Goal: Information Seeking & Learning: Check status

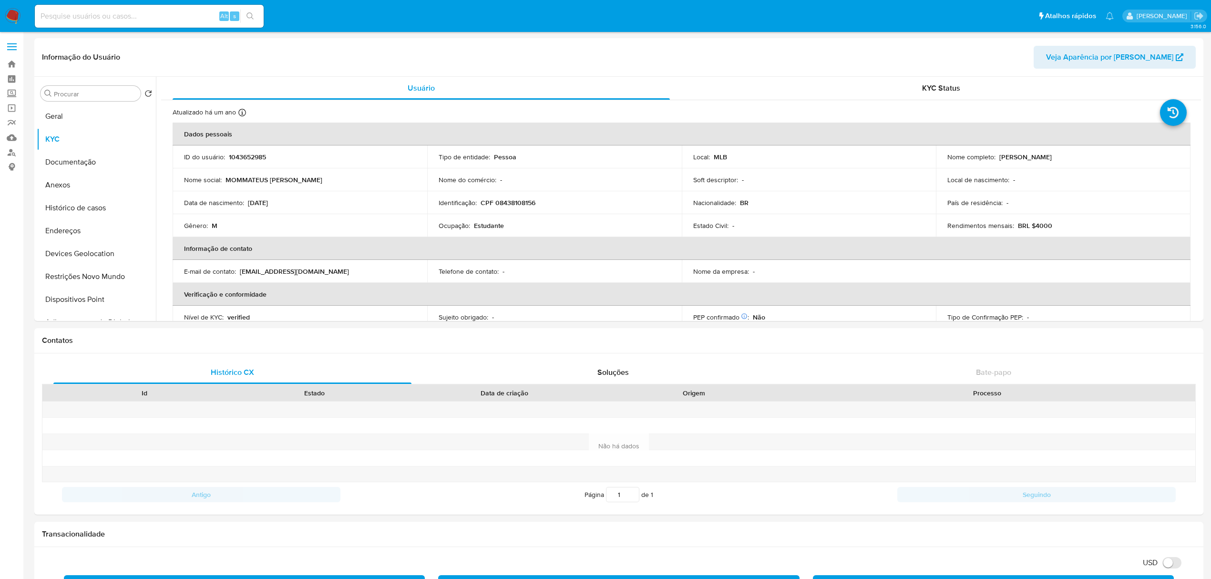
select select "10"
drag, startPoint x: 225, startPoint y: 178, endPoint x: 360, endPoint y: 180, distance: 134.9
click at [360, 180] on div "Nome social : MOMMATEUS LINO" at bounding box center [300, 179] width 232 height 9
click at [354, 189] on td "Nome social : MOMMATEUS LINO" at bounding box center [300, 179] width 254 height 23
drag, startPoint x: 224, startPoint y: 181, endPoint x: 329, endPoint y: 176, distance: 105.4
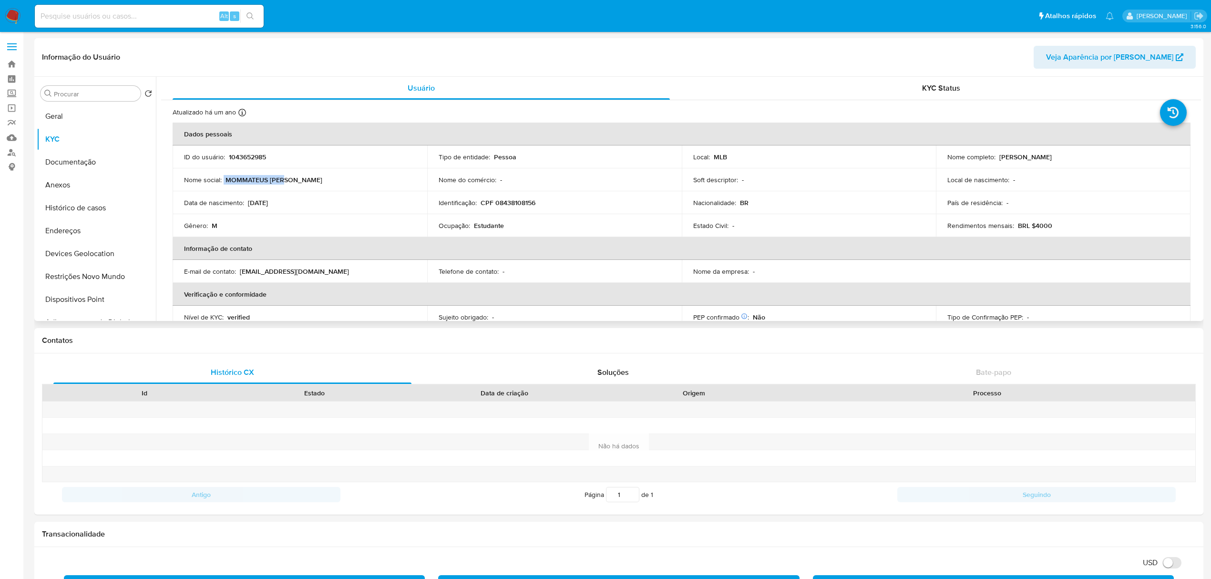
click at [329, 176] on div "Nome social : MOMMATEUS LINO" at bounding box center [300, 179] width 232 height 9
click at [330, 182] on div "Nome social : MOMMATEUS LINO" at bounding box center [300, 179] width 232 height 9
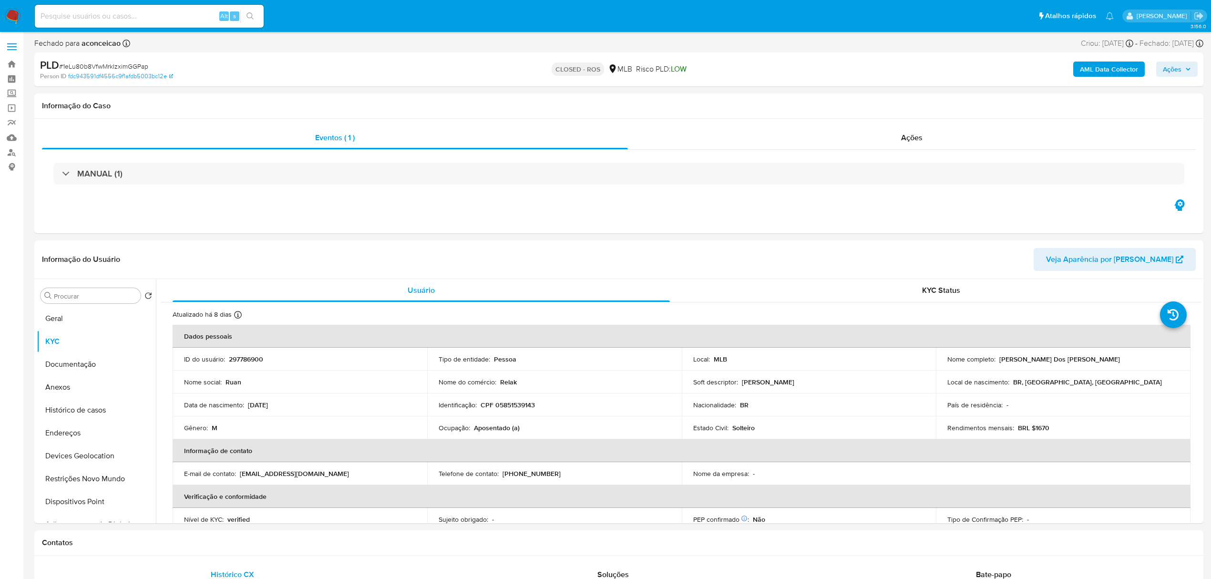
select select "10"
click at [876, 141] on div "Ações" at bounding box center [912, 137] width 568 height 23
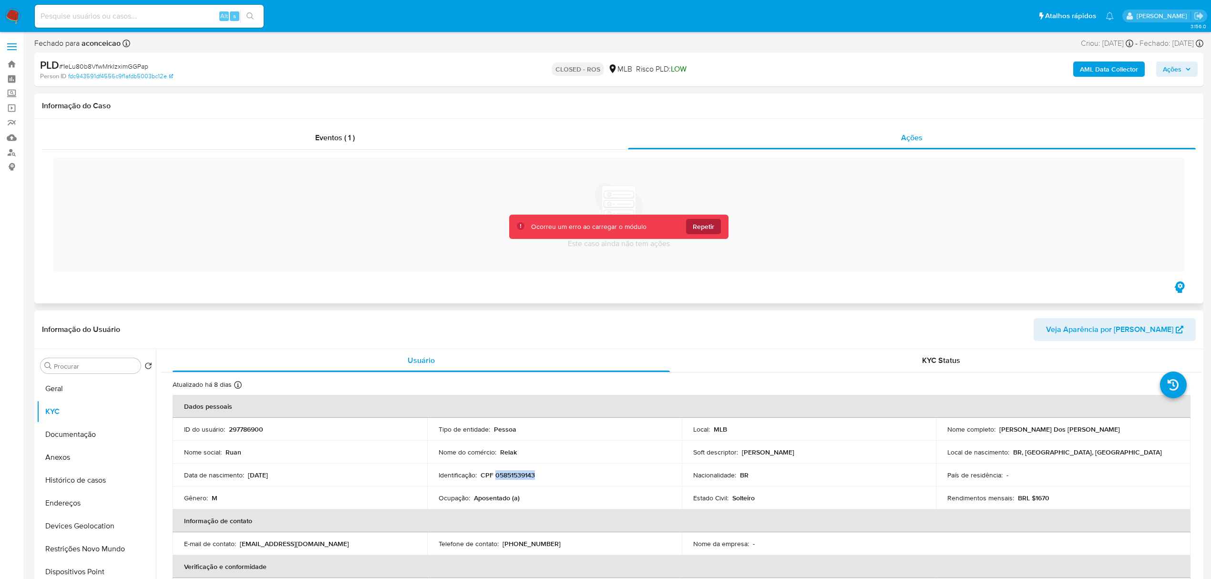
click at [704, 225] on span "Repetir" at bounding box center [702, 226] width 21 height 15
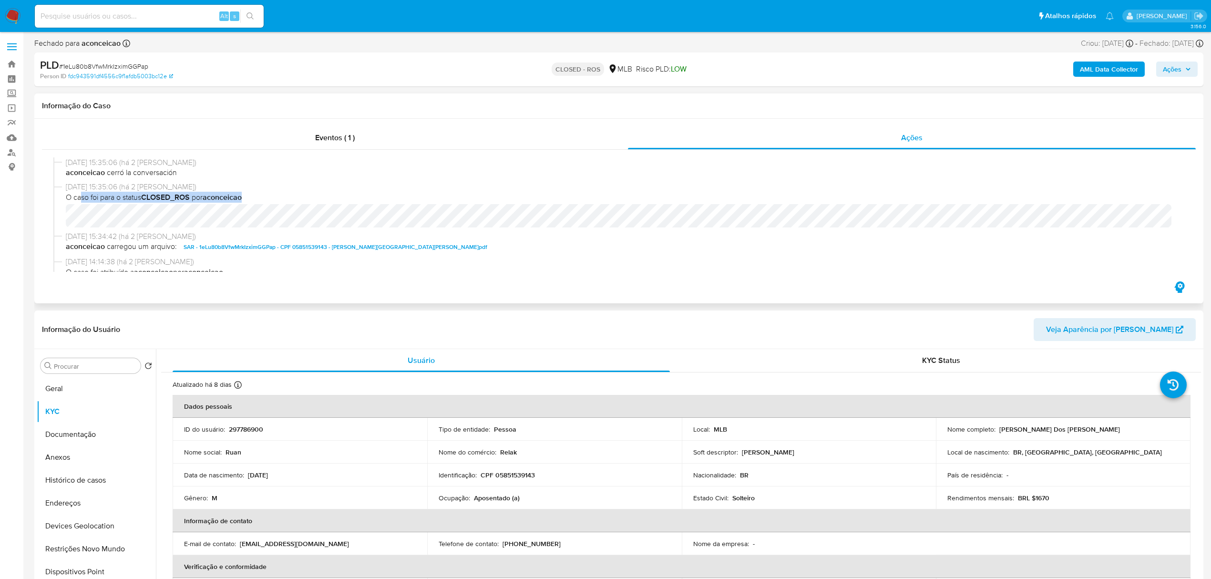
drag, startPoint x: 79, startPoint y: 193, endPoint x: 300, endPoint y: 193, distance: 220.7
click at [300, 193] on span "O caso foi para o status CLOSED_ROS por aconceicao" at bounding box center [623, 197] width 1114 height 10
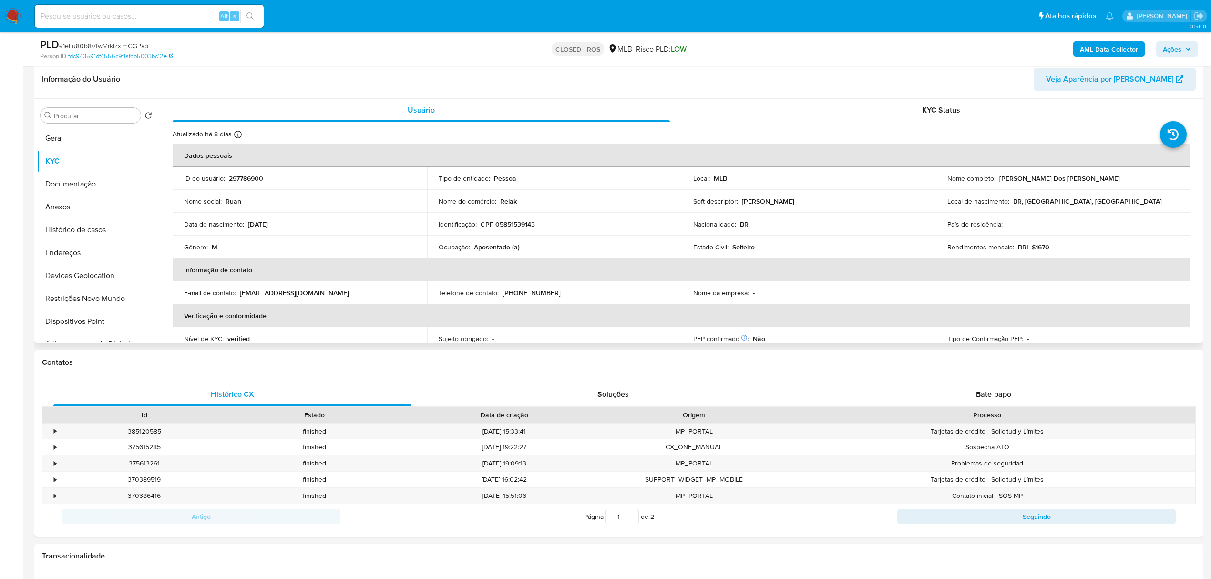
scroll to position [254, 0]
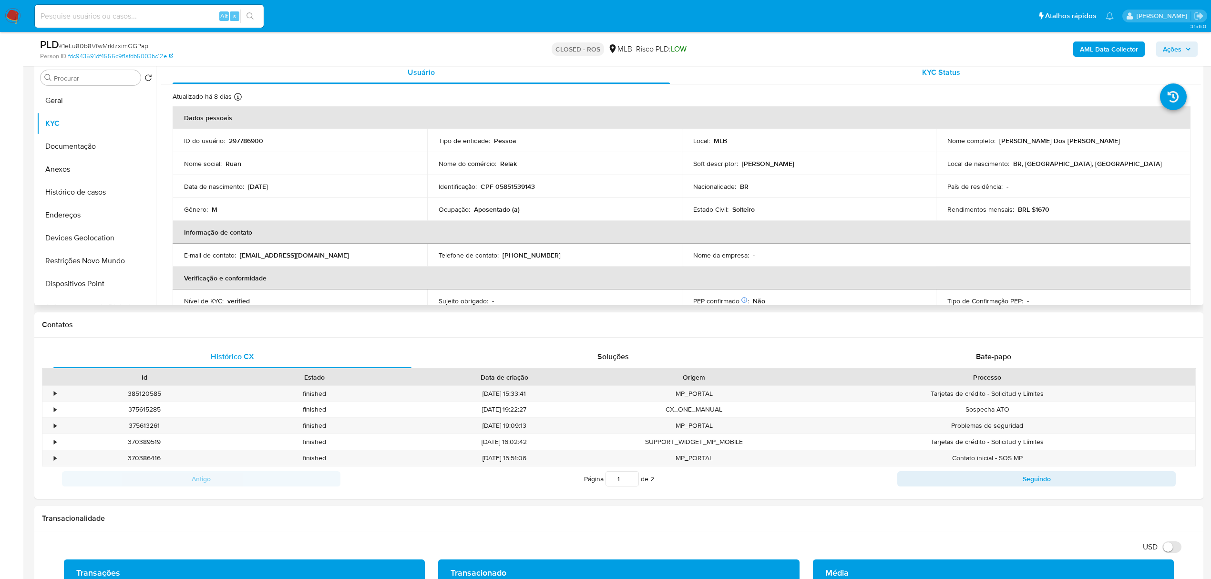
click at [961, 69] on div "KYC Status" at bounding box center [940, 72] width 497 height 23
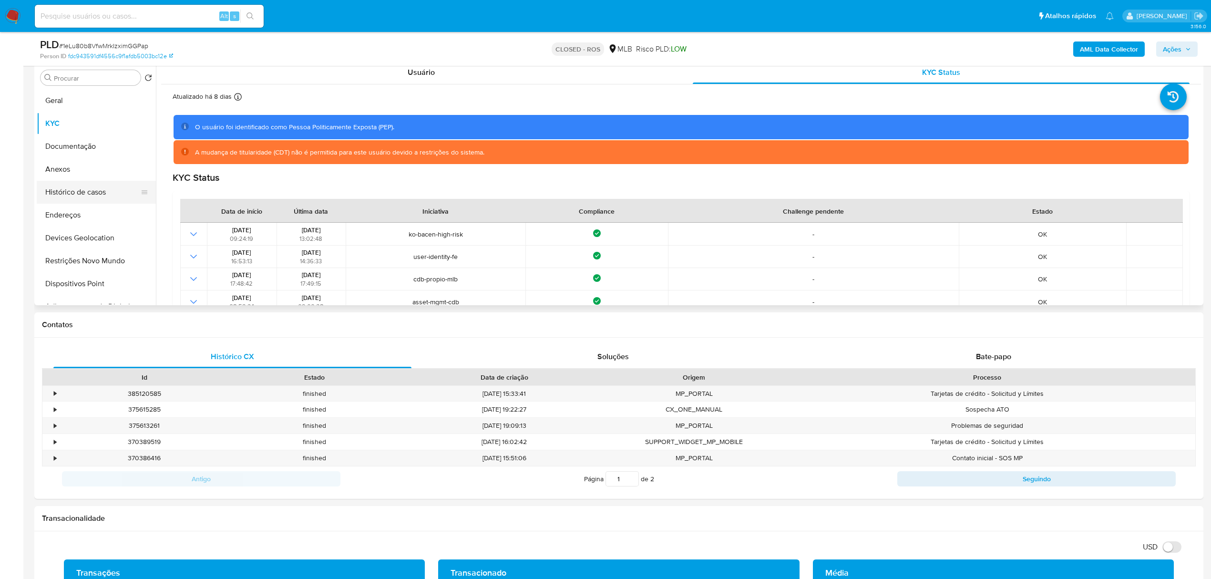
click at [98, 193] on button "Histórico de casos" at bounding box center [93, 192] width 112 height 23
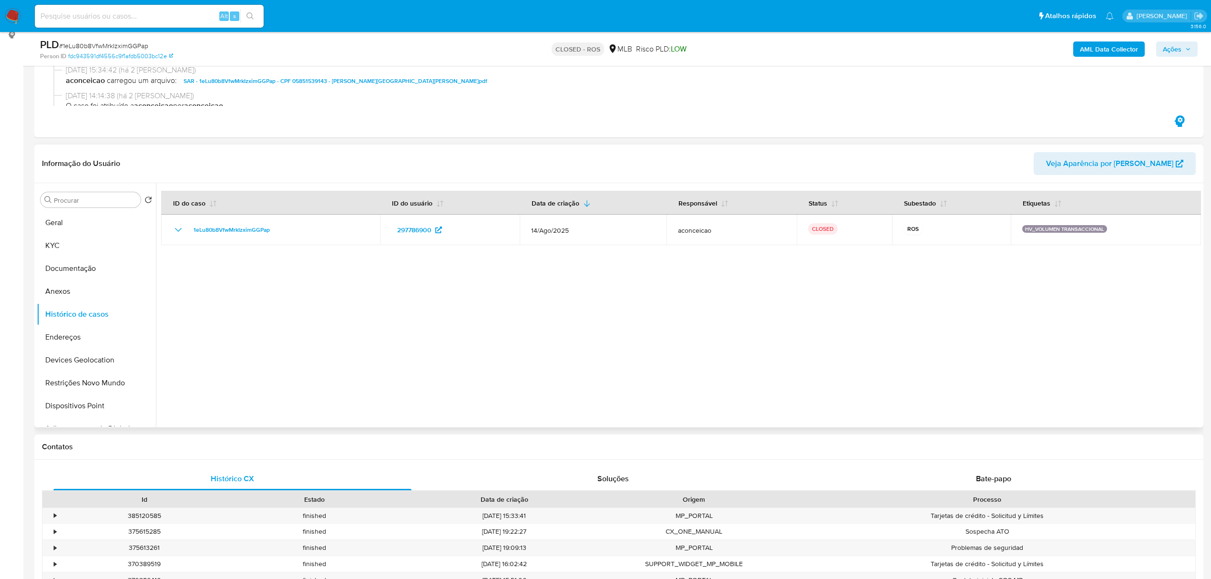
scroll to position [127, 0]
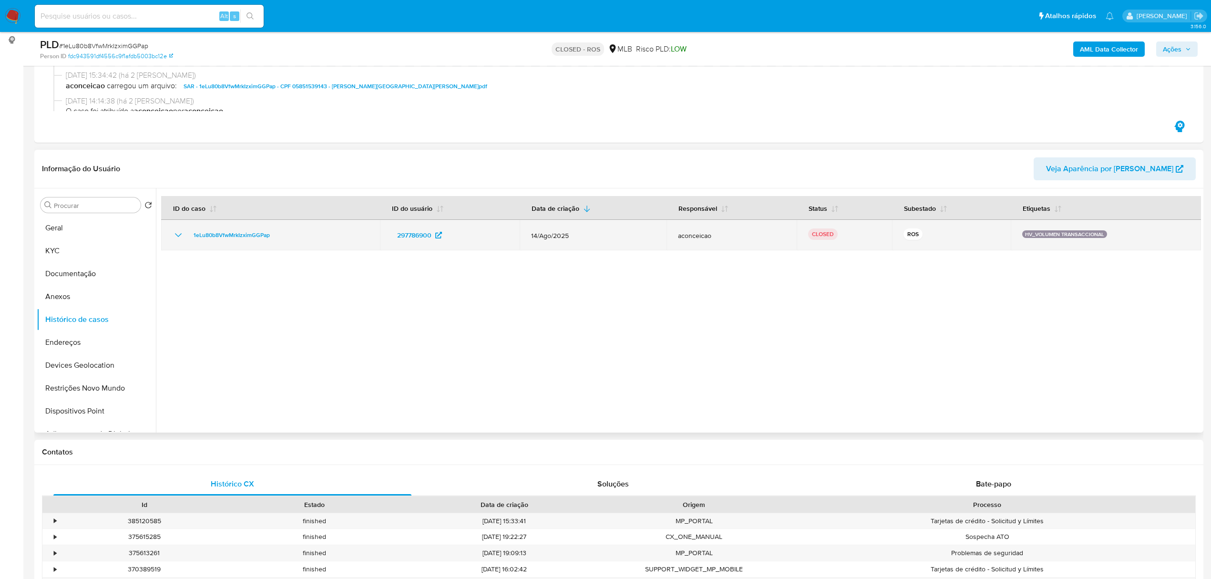
click at [174, 233] on icon "Mostrar/Ocultar" at bounding box center [178, 234] width 11 height 11
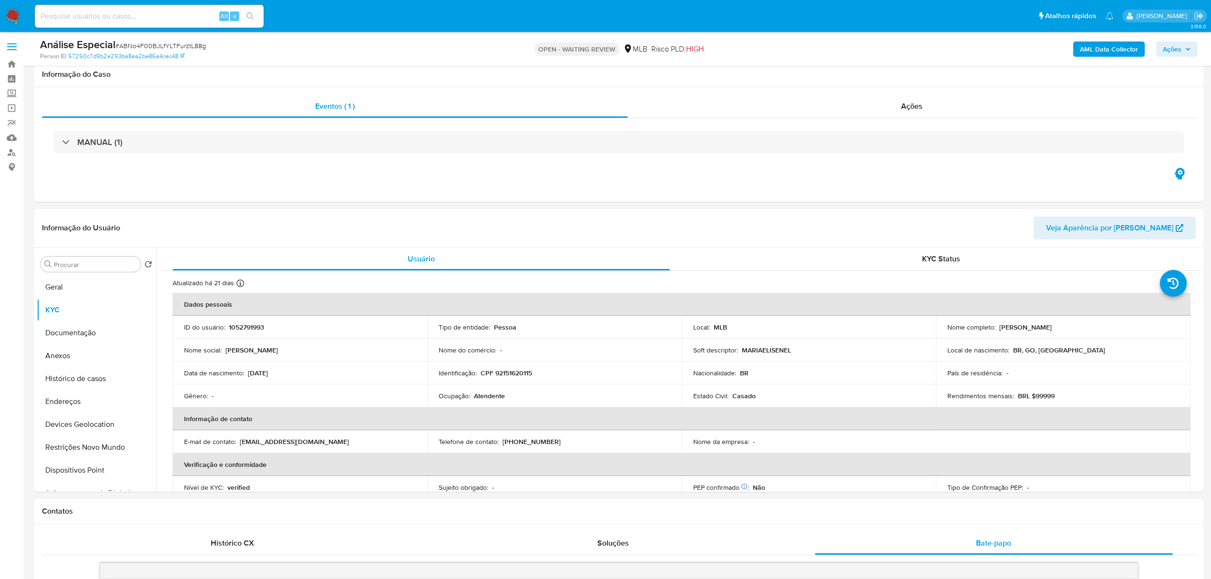
select select "10"
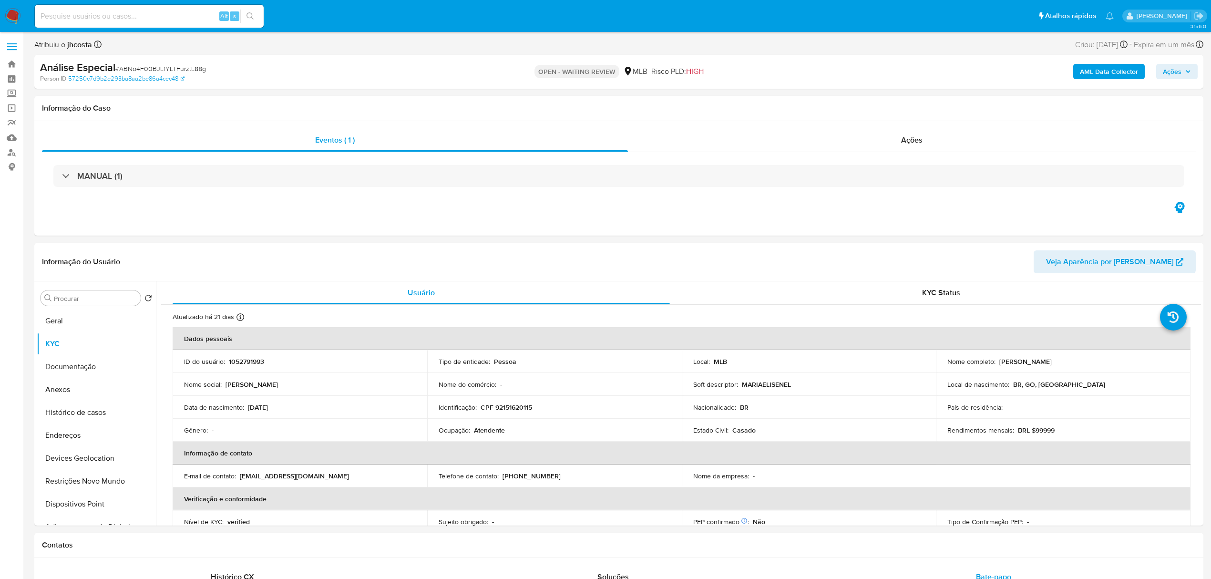
click at [12, 18] on img at bounding box center [13, 16] width 16 height 16
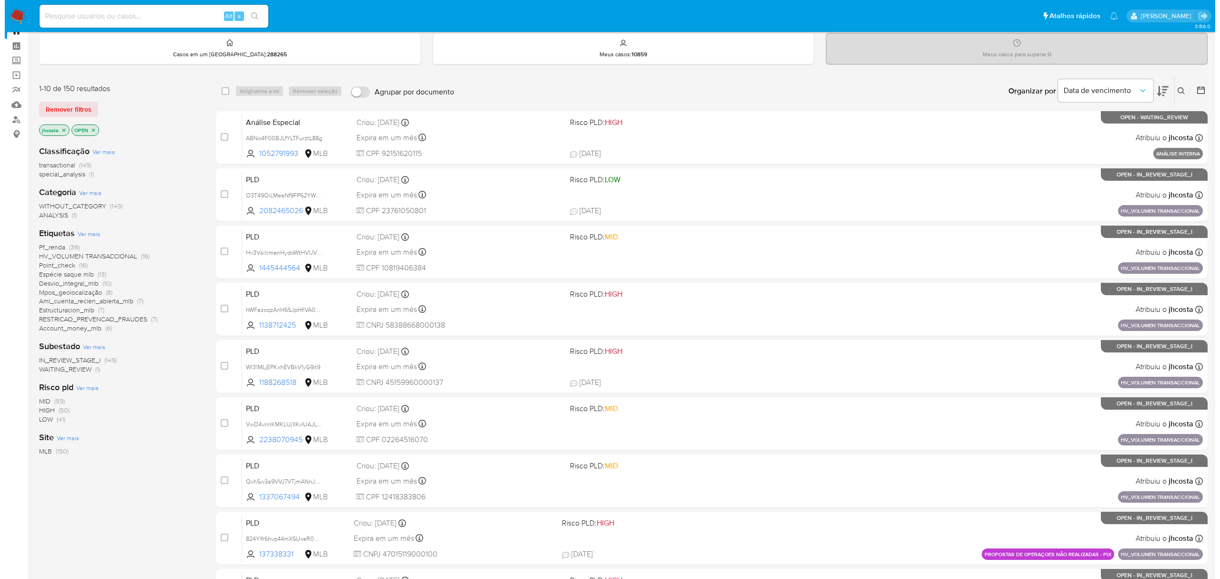
scroll to position [63, 0]
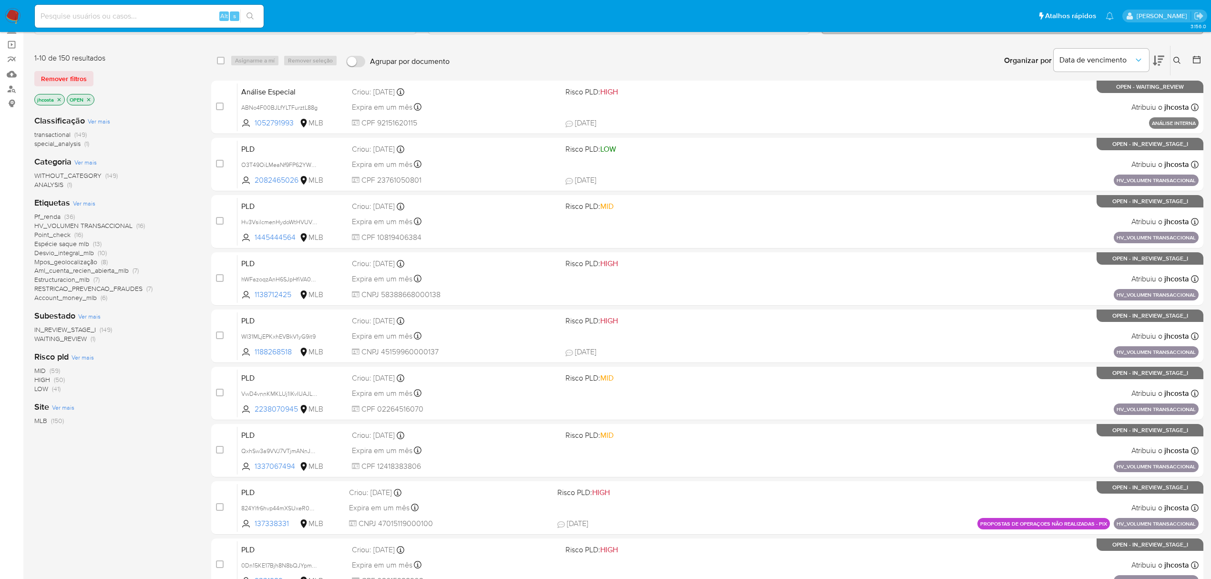
click at [74, 203] on span "Ver mais" at bounding box center [84, 203] width 22 height 9
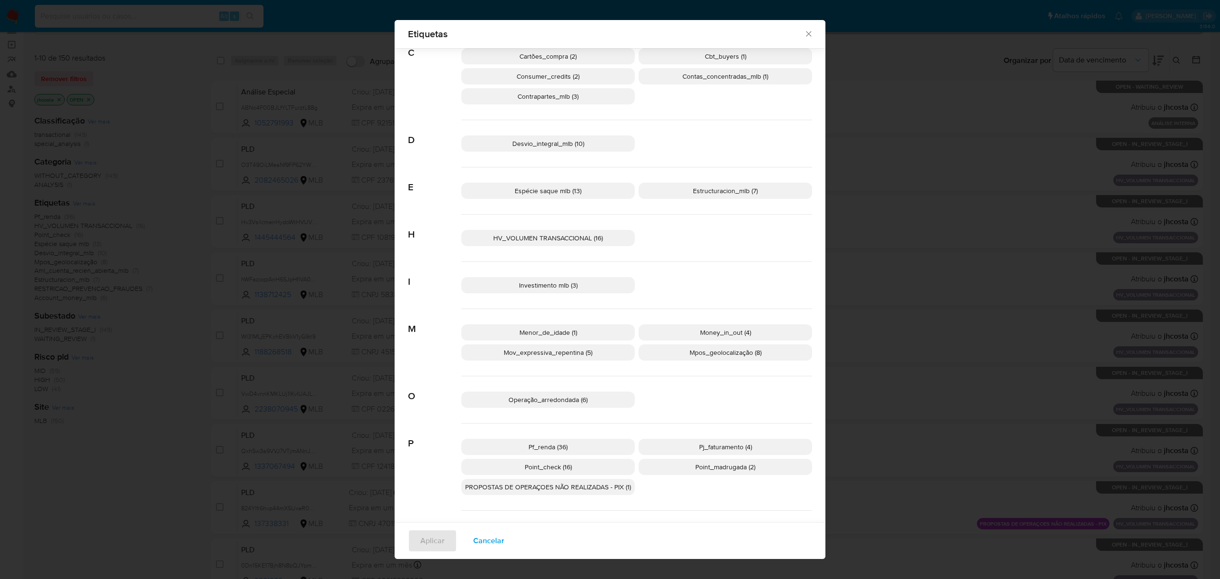
scroll to position [161, 0]
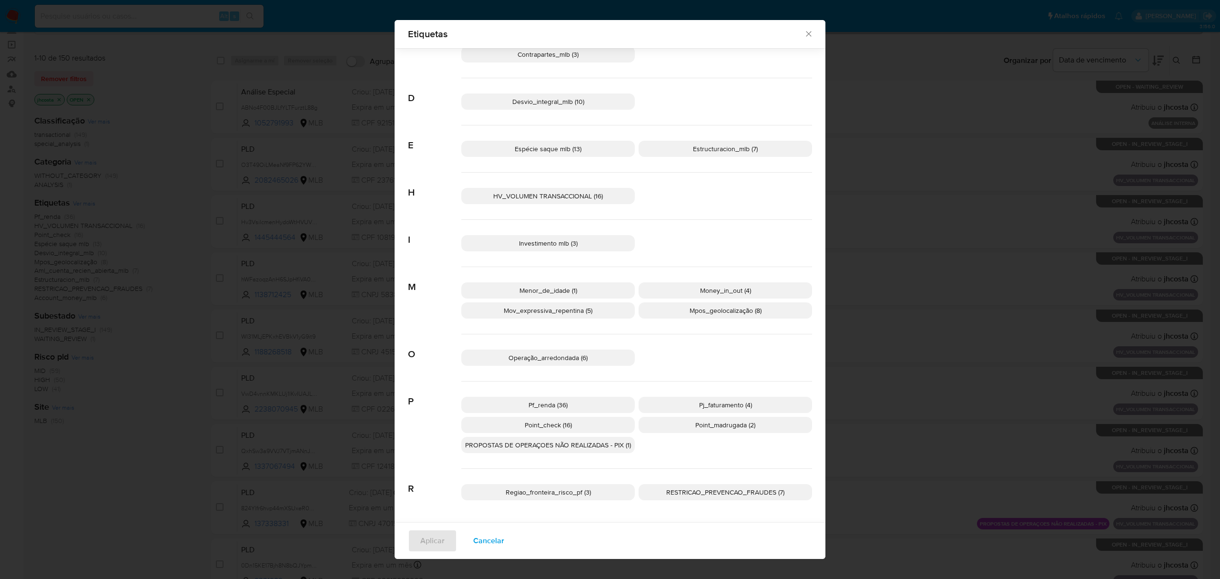
click at [723, 426] on span "Point_madrugada (2)" at bounding box center [725, 425] width 60 height 10
click at [420, 544] on span "Aplicar" at bounding box center [432, 540] width 24 height 21
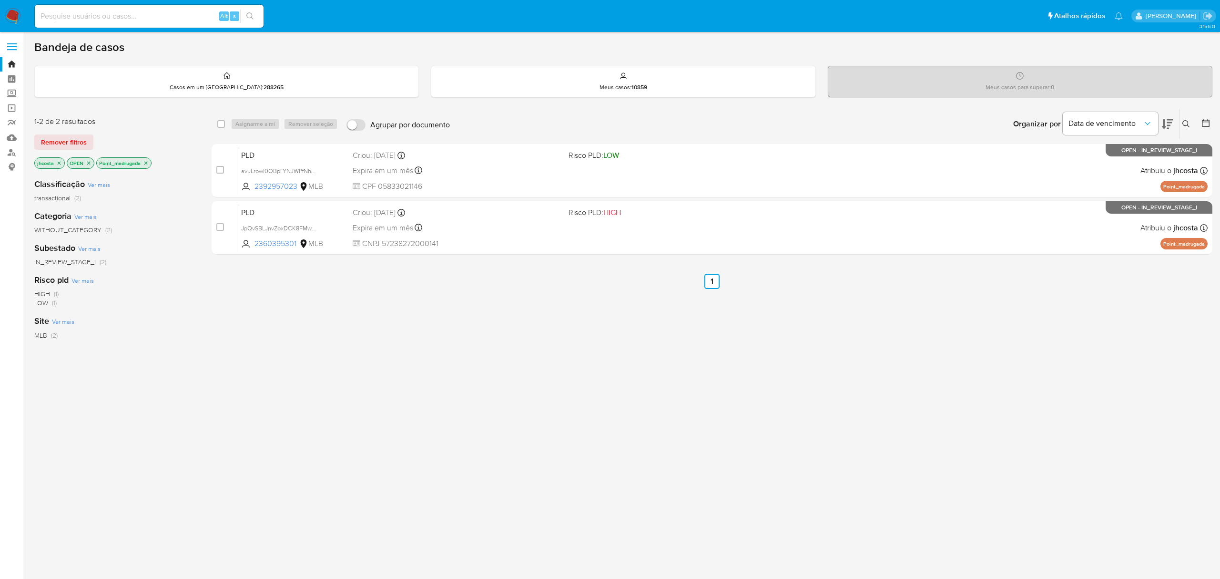
click at [91, 164] on icon "close-filter" at bounding box center [88, 162] width 3 height 3
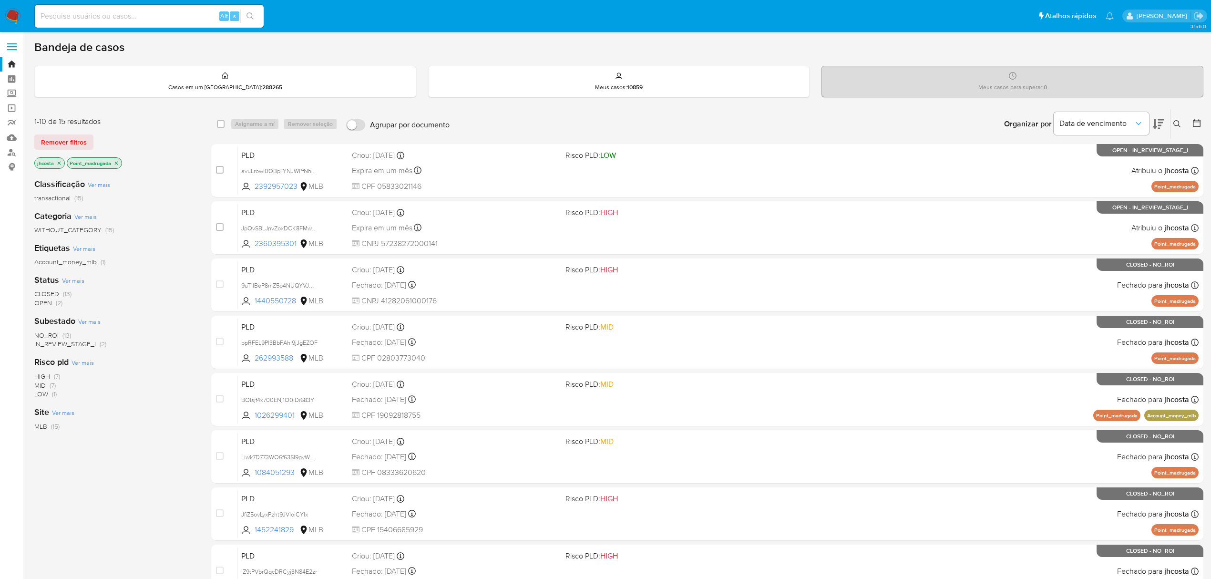
click at [60, 295] on span "CLOSED (13)" at bounding box center [52, 293] width 37 height 9
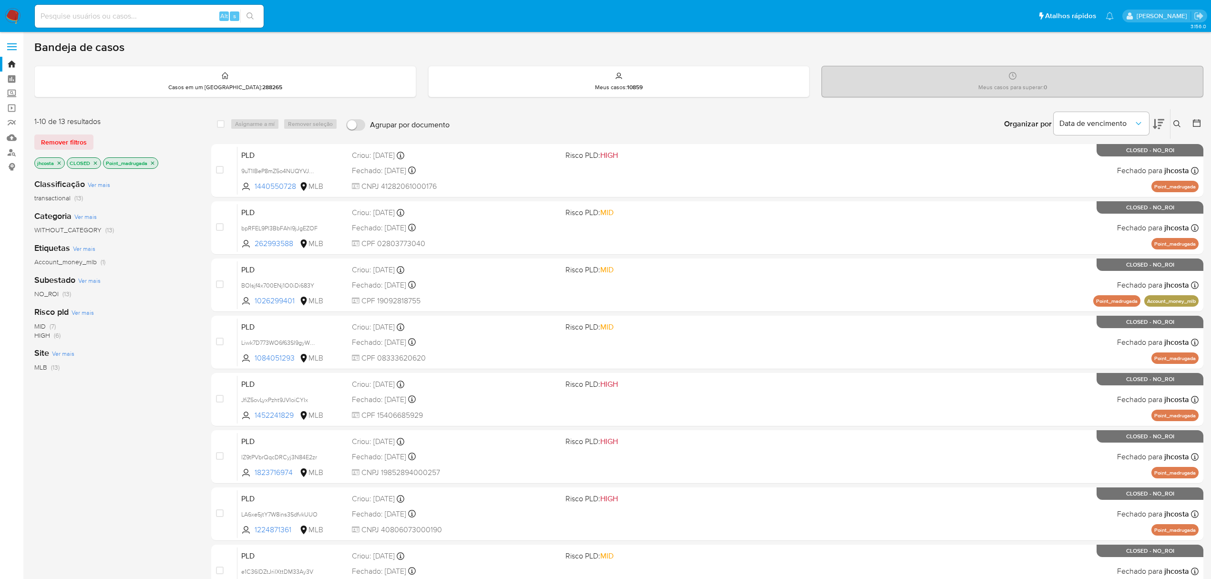
drag, startPoint x: 96, startPoint y: 163, endPoint x: 95, endPoint y: 168, distance: 5.3
click at [96, 162] on icon "close-filter" at bounding box center [95, 163] width 6 height 6
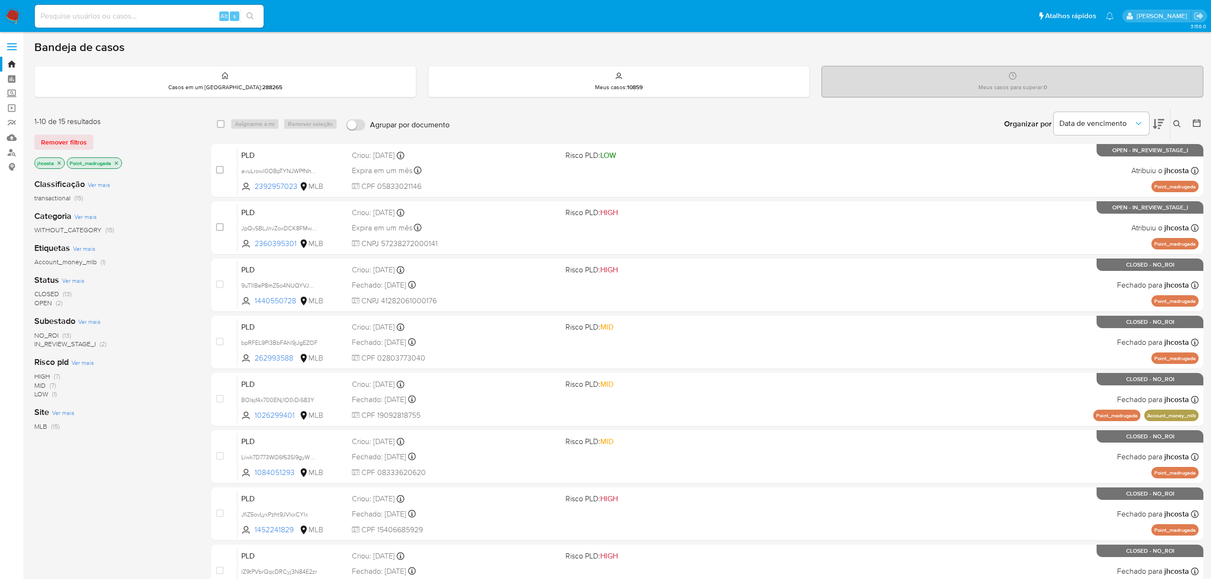
click at [54, 301] on span "OPEN (2)" at bounding box center [48, 302] width 28 height 9
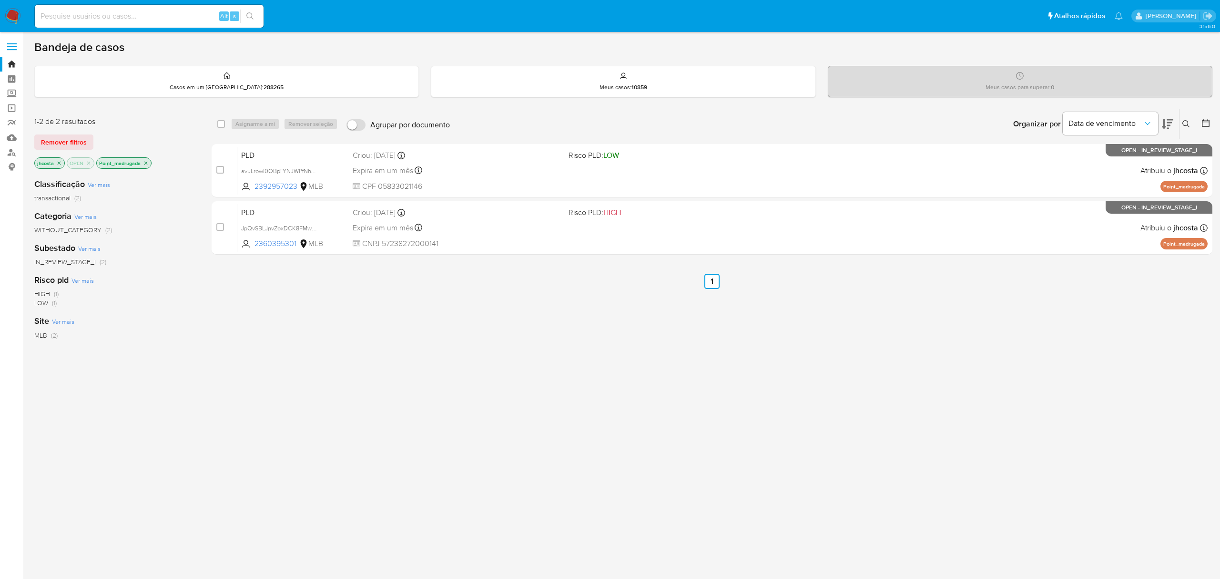
click at [90, 164] on icon "close-filter" at bounding box center [89, 163] width 6 height 6
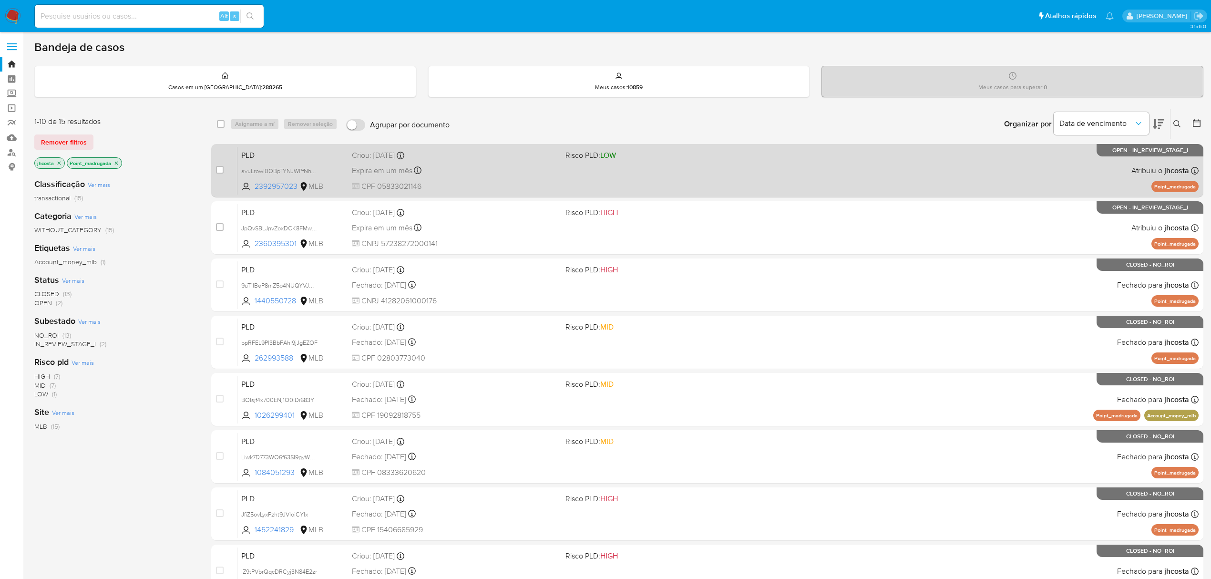
click at [721, 183] on div "PLD avuLrowl0OBpTYNJWPfNhYqC 2392957023 MLB Risco PLD: LOW Criou: 12/08/2025 Cr…" at bounding box center [717, 170] width 961 height 48
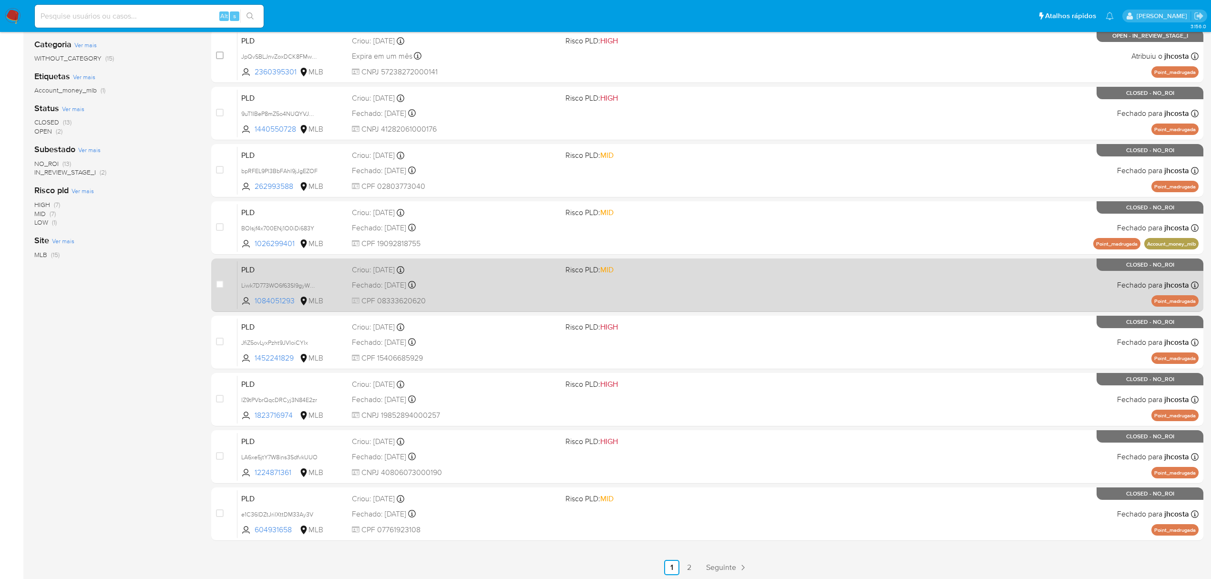
scroll to position [173, 0]
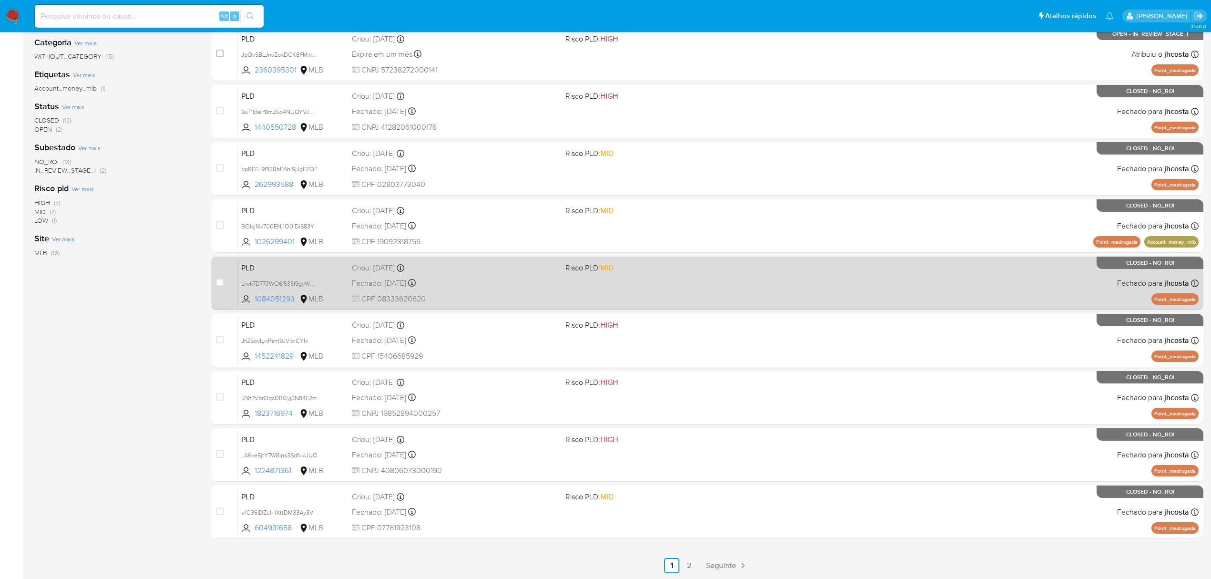
click at [512, 297] on span "CPF 08333620620" at bounding box center [455, 299] width 206 height 10
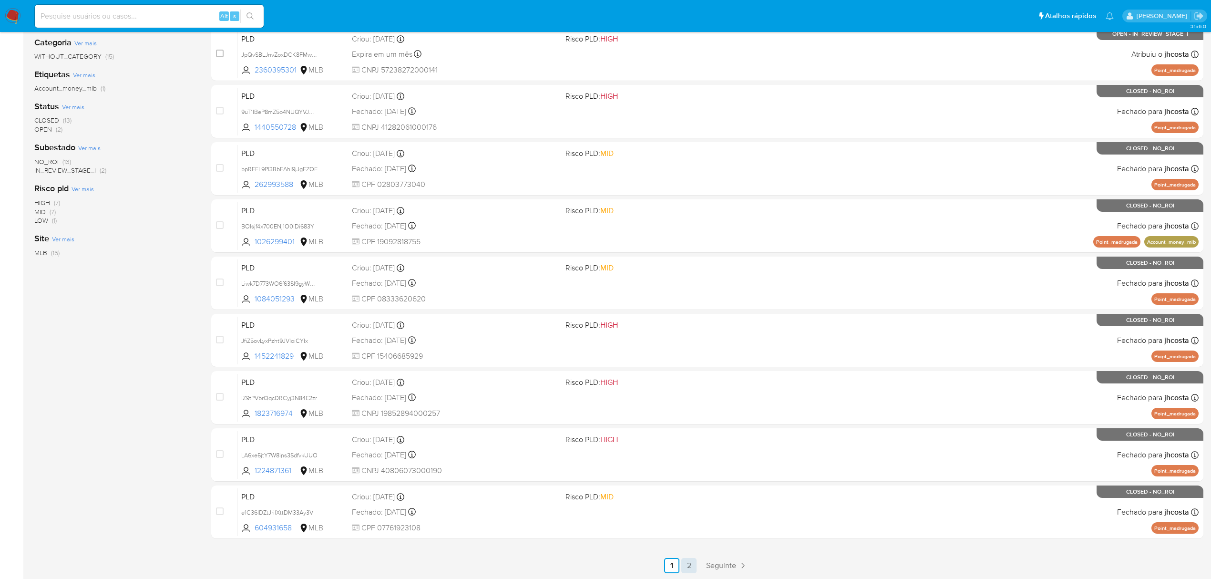
click at [687, 571] on link "2" at bounding box center [688, 565] width 15 height 15
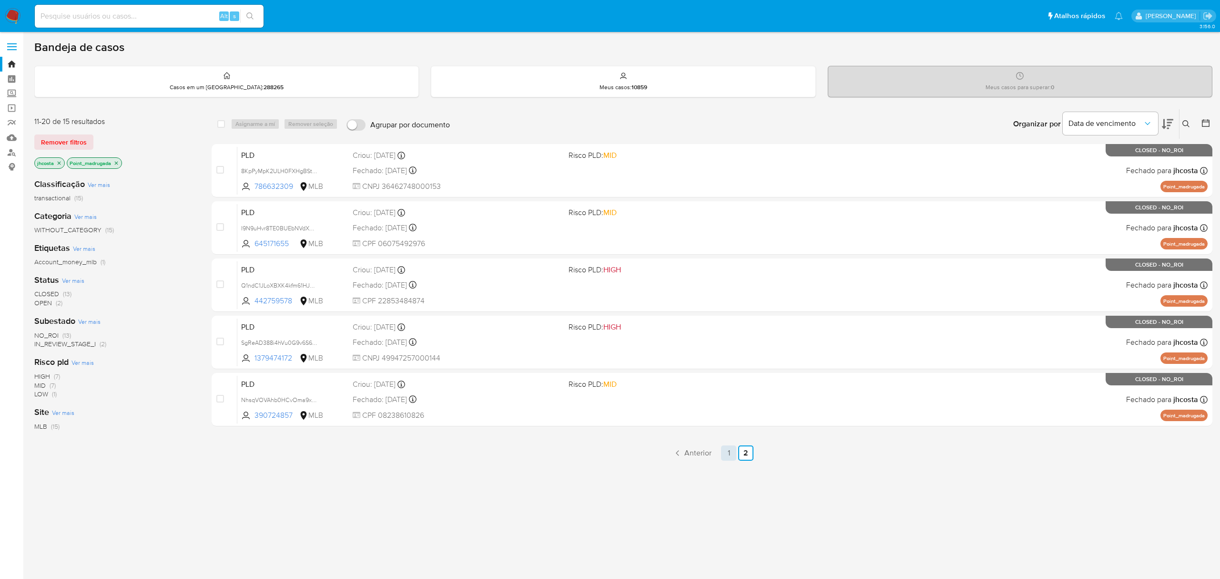
click at [732, 455] on link "1" at bounding box center [728, 452] width 15 height 15
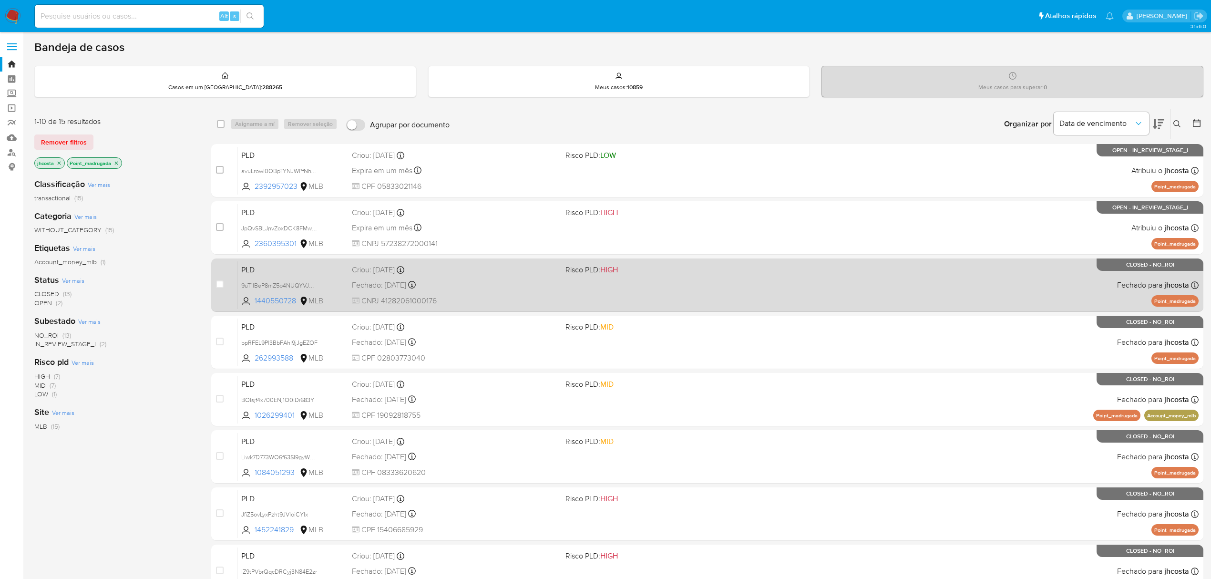
click at [602, 280] on div "PLD 9uT1IBeP8mZ5o4NUQYVJQhA9 1440550728 MLB Risco PLD: HIGH Criou: 12/05/2025 C…" at bounding box center [717, 285] width 961 height 48
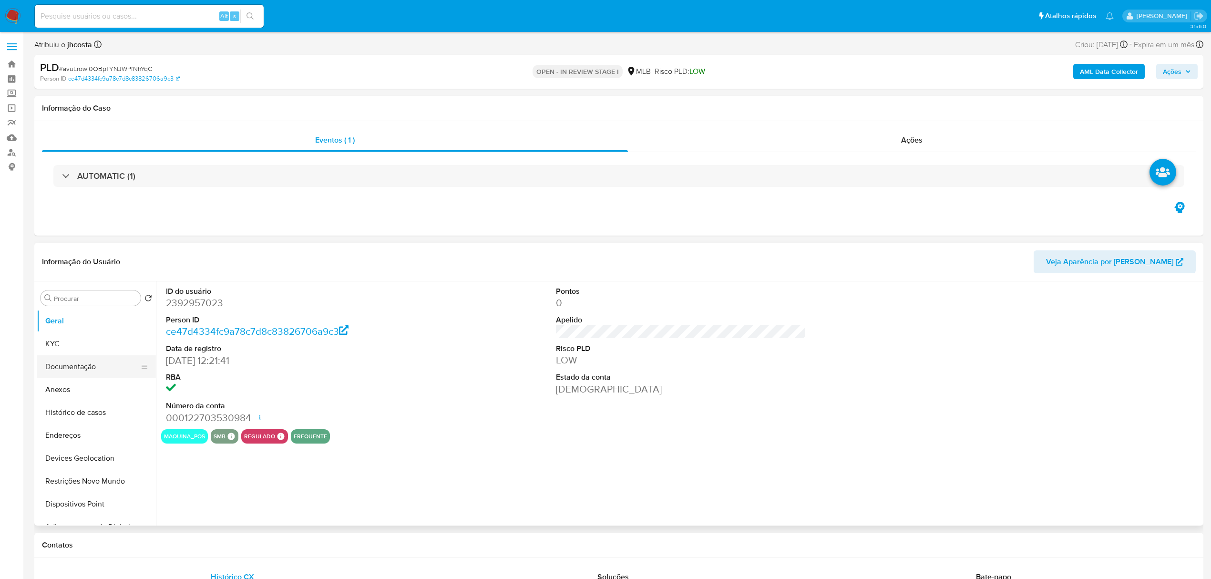
select select "10"
click at [77, 389] on button "Anexos" at bounding box center [93, 389] width 112 height 23
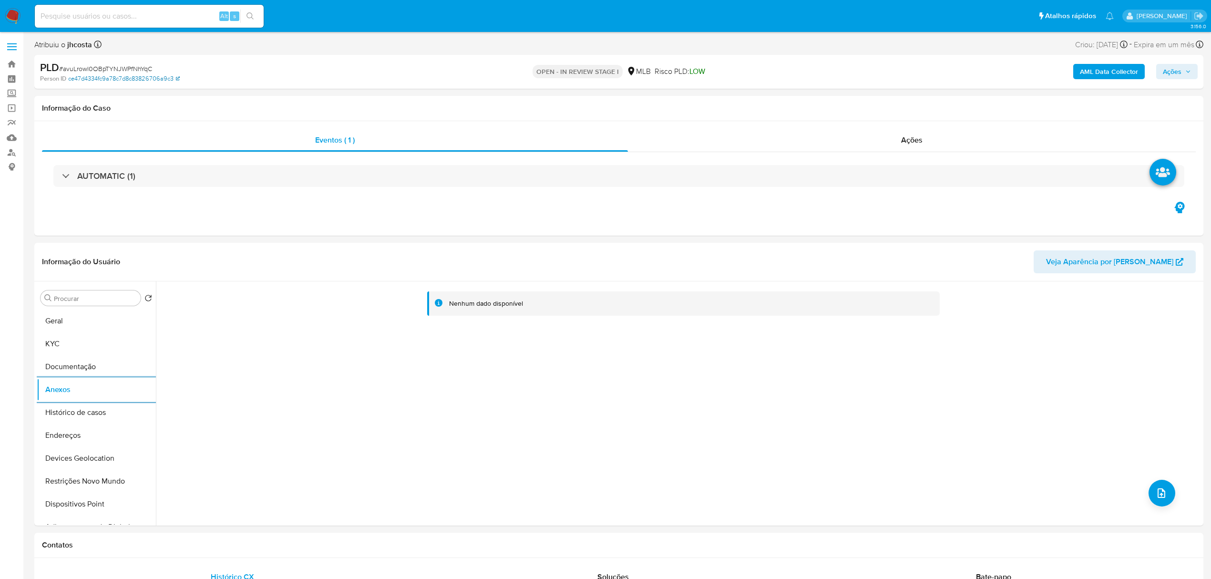
click at [37, 378] on button "Anexos" at bounding box center [96, 389] width 119 height 23
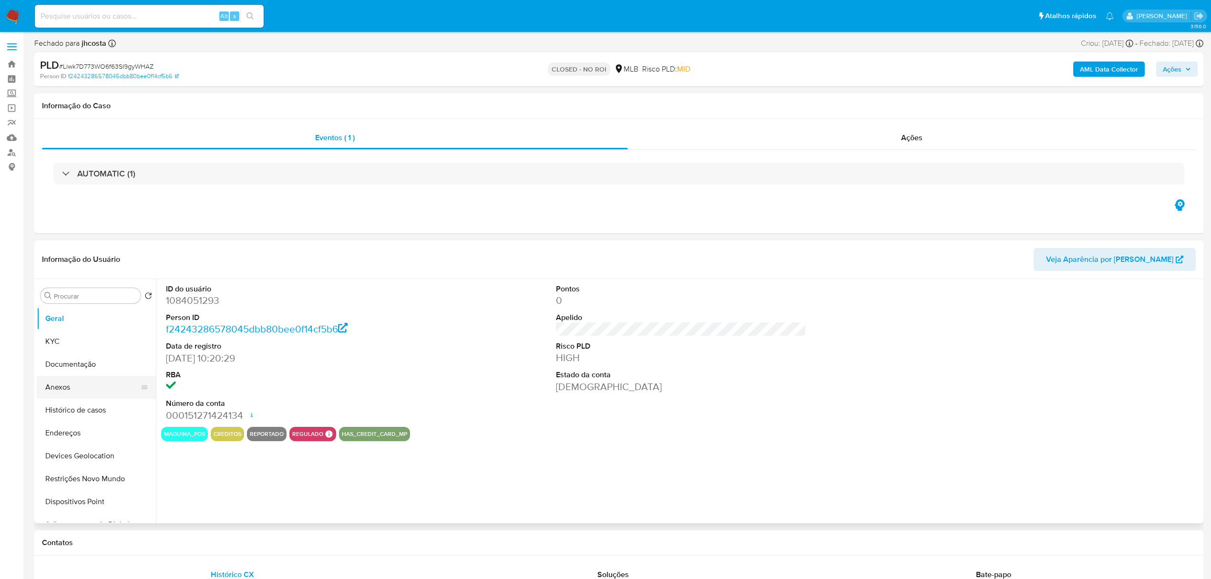
click at [67, 388] on button "Anexos" at bounding box center [93, 387] width 112 height 23
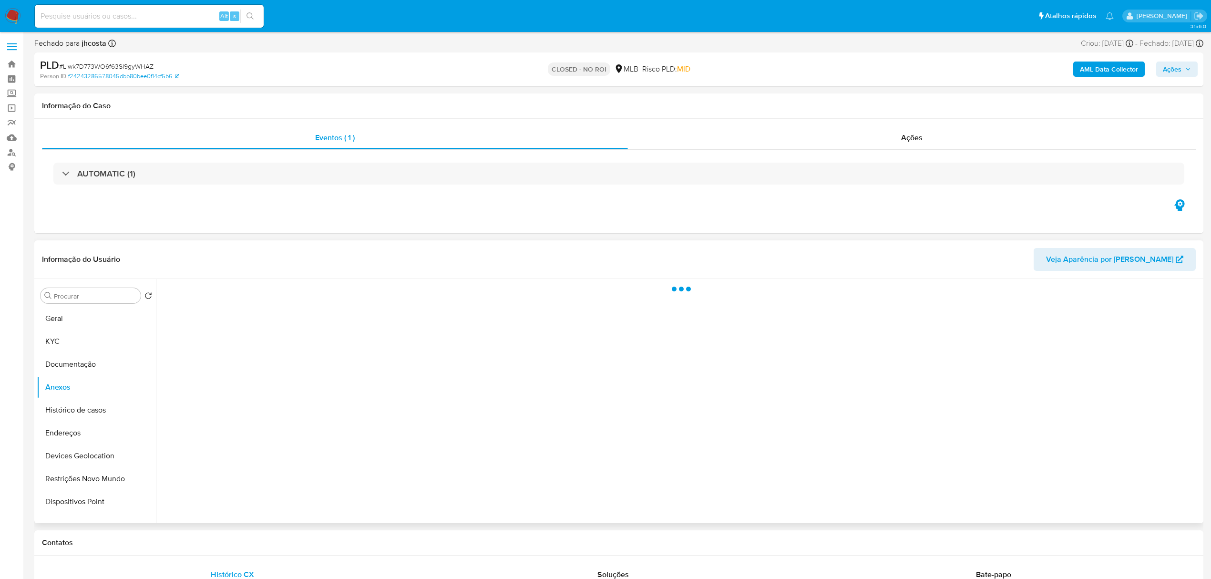
select select "10"
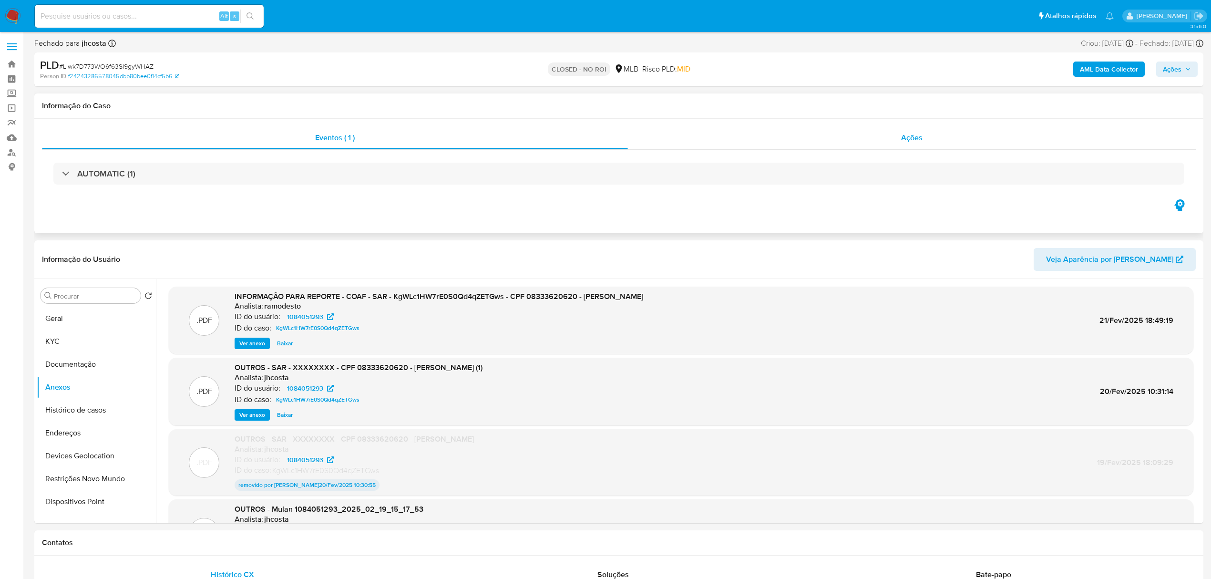
click at [895, 143] on div "Ações" at bounding box center [912, 137] width 568 height 23
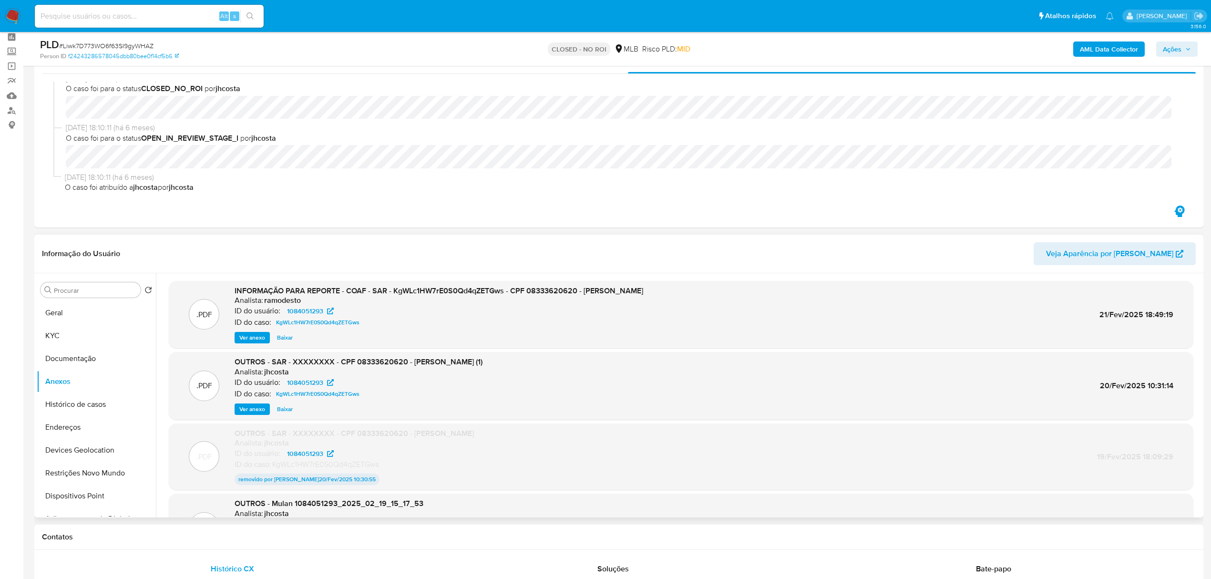
scroll to position [63, 0]
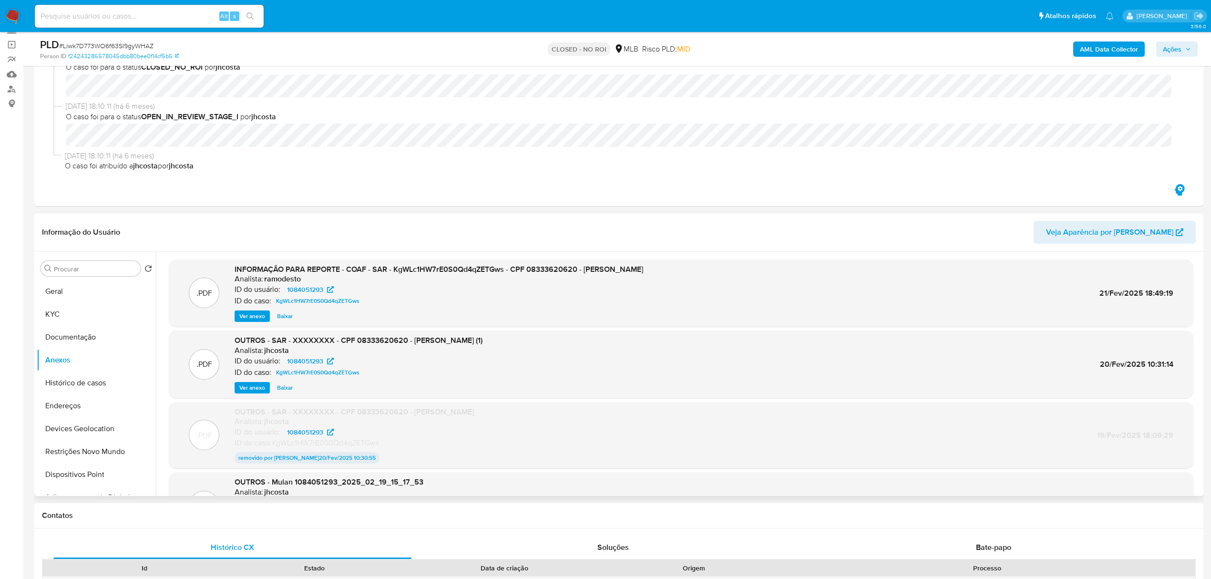
drag, startPoint x: 370, startPoint y: 271, endPoint x: 703, endPoint y: 274, distance: 333.6
click at [703, 274] on div ".PDF INFORMAÇÃO PARA REPORTE - COAF - SAR - KgWLc1HW7rE0S0Qd4qZETGws - CPF 0833…" at bounding box center [680, 293] width 1015 height 58
copy span "SAR - KgWLc1HW7rE0S0Qd4qZETGws - CPF 08333620620 - [PERSON_NAME]"
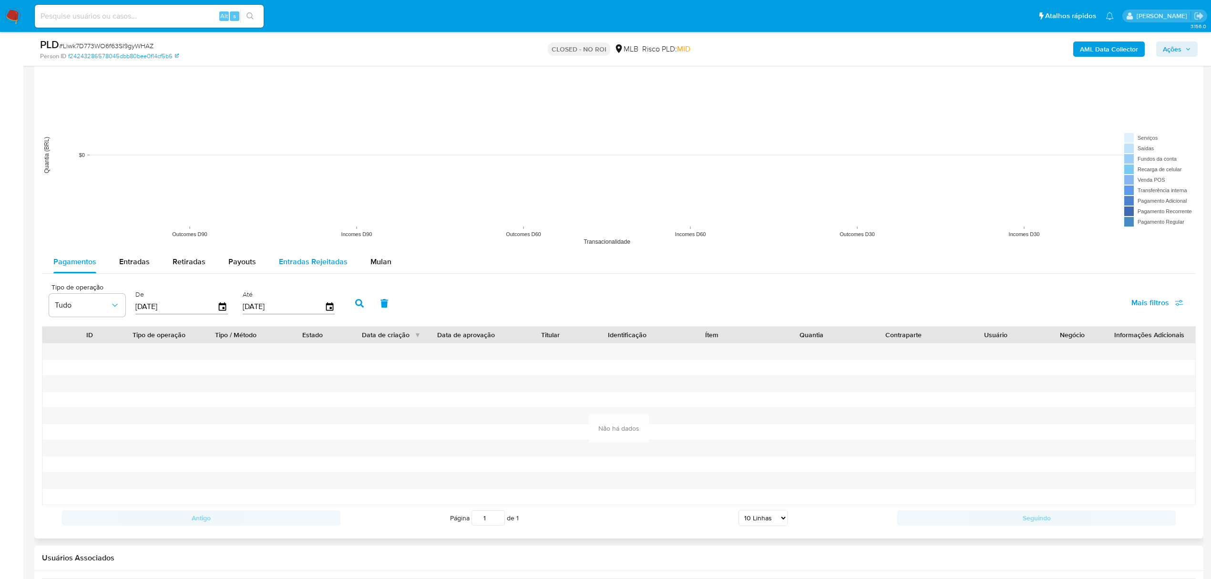
drag, startPoint x: 382, startPoint y: 264, endPoint x: 343, endPoint y: 258, distance: 39.0
click at [382, 264] on span "Mulan" at bounding box center [380, 261] width 21 height 11
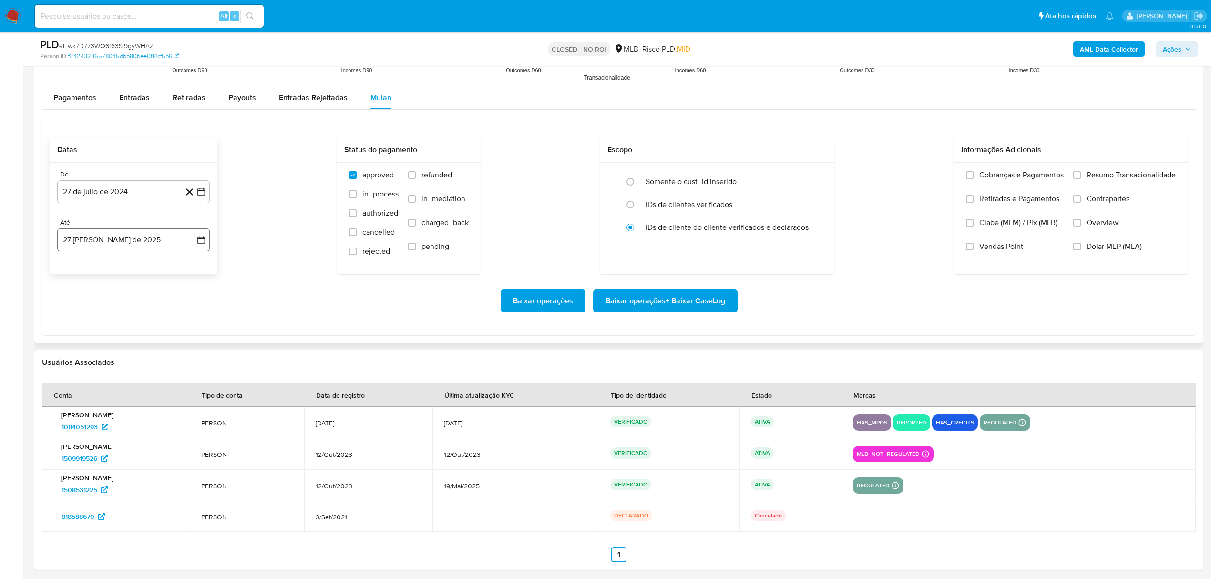
scroll to position [1059, 0]
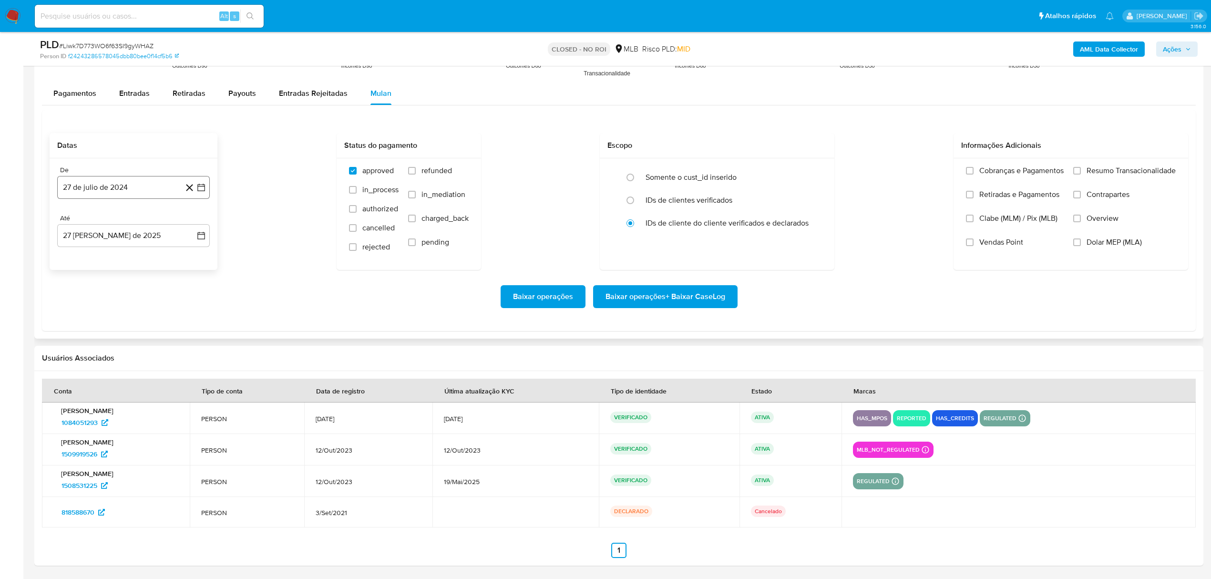
drag, startPoint x: 123, startPoint y: 191, endPoint x: 123, endPoint y: 197, distance: 5.7
click at [123, 193] on button "27 de julio de 2024" at bounding box center [133, 187] width 153 height 23
click at [120, 220] on span "julio 2024" at bounding box center [129, 222] width 36 height 10
click at [190, 225] on icon "Año siguiente" at bounding box center [190, 221] width 11 height 11
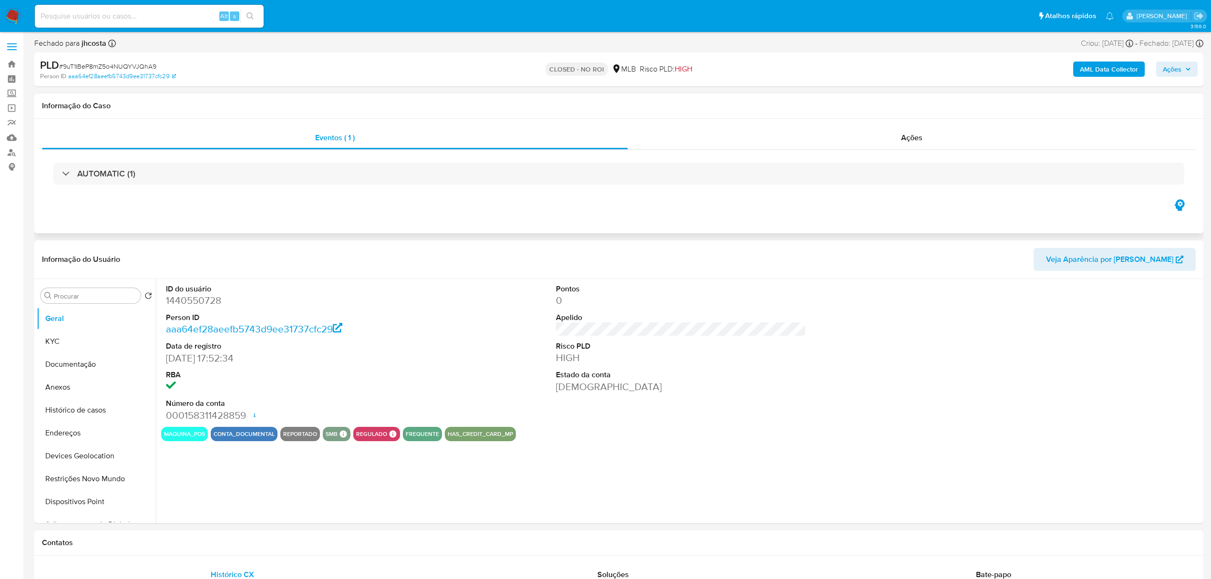
select select "10"
click at [194, 296] on dd "1440550728" at bounding box center [291, 300] width 250 height 13
copy dd "1440550728"
drag, startPoint x: 558, startPoint y: 437, endPoint x: 307, endPoint y: 397, distance: 253.8
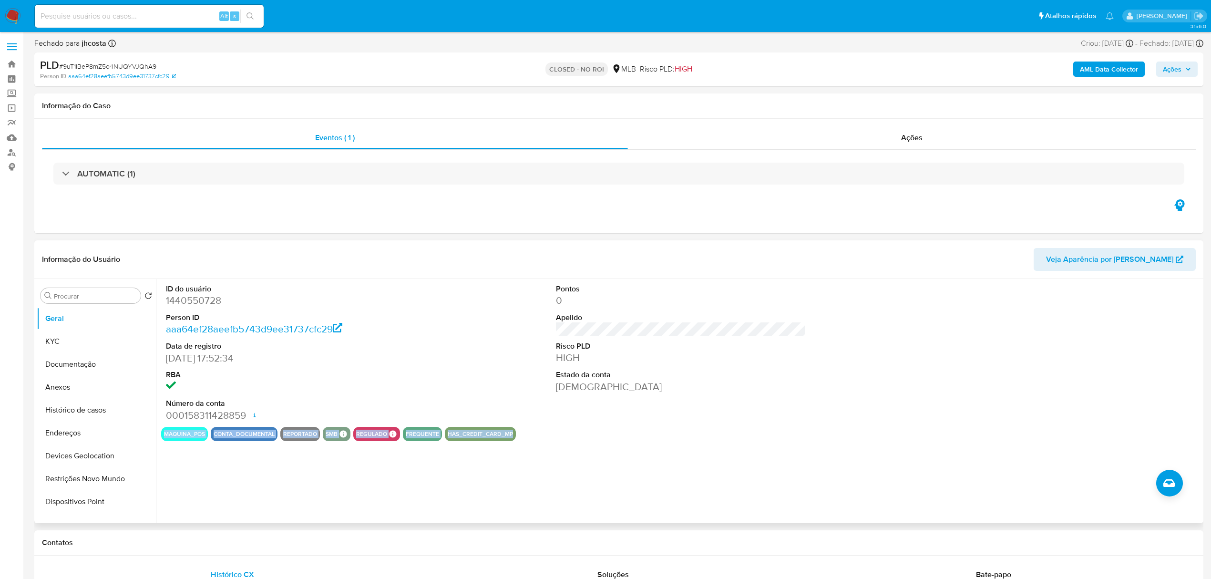
click at [160, 427] on div "ID do usuário 1440550728 Person ID aaa64ef28aeefb5743d9ee31737cfc29 Data de reg…" at bounding box center [678, 401] width 1045 height 244
click at [391, 353] on dd "02/08/2023 17:52:34" at bounding box center [291, 357] width 250 height 13
click at [193, 310] on dl "ID do usuário 1440550728 Person ID aaa64ef28aeefb5743d9ee31737cfc29 Data de reg…" at bounding box center [291, 353] width 250 height 138
click at [193, 302] on dd "1440550728" at bounding box center [291, 300] width 250 height 13
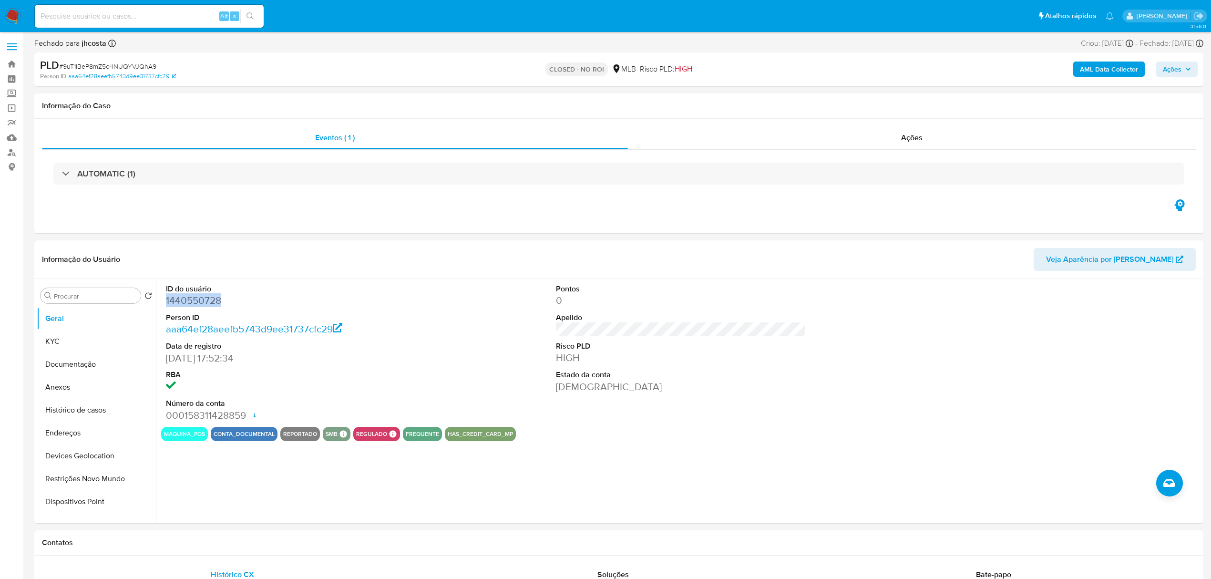
copy dd "1440550728"
click at [82, 409] on button "Histórico de casos" at bounding box center [93, 409] width 112 height 23
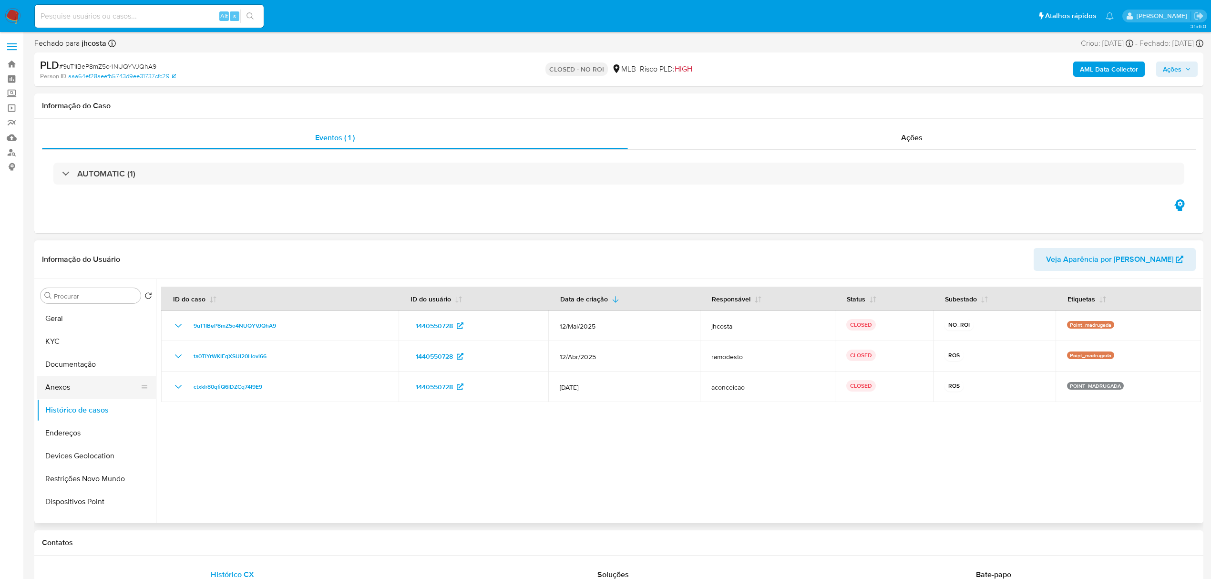
click at [81, 385] on button "Anexos" at bounding box center [93, 387] width 112 height 23
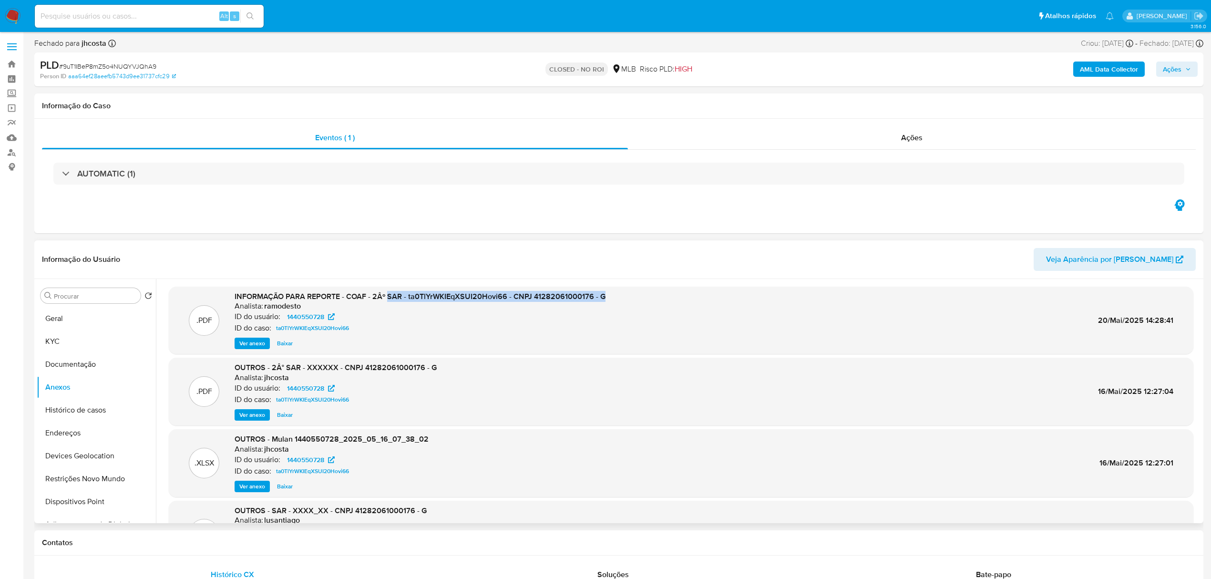
drag, startPoint x: 388, startPoint y: 298, endPoint x: 605, endPoint y: 298, distance: 217.3
click at [605, 298] on div ".PDF INFORMAÇÃO PARA REPORTE - COAF - 2Âº SAR - ta0TlYrWKIEqXSUI20Hovi66 - CNPJ…" at bounding box center [680, 320] width 1015 height 58
copy span "SAR - ta0TlYrWKIEqXSUI20Hovi66 - CNPJ 41282061000176 - G"
click at [252, 345] on span "Ver anexo" at bounding box center [252, 343] width 26 height 10
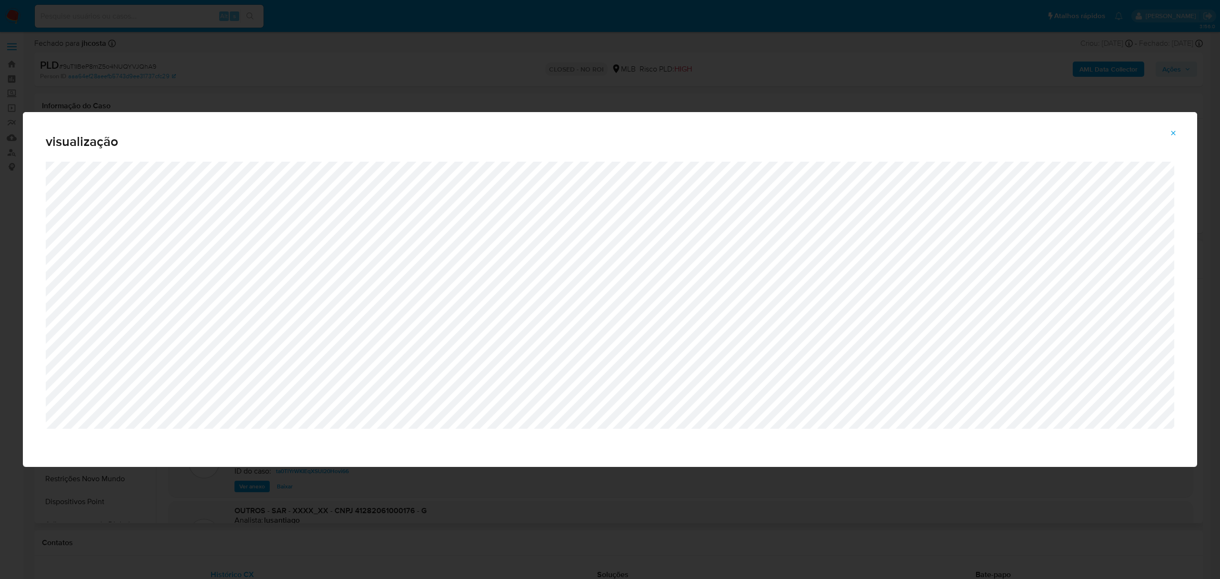
click at [1170, 133] on icon "Attachment preview" at bounding box center [1174, 133] width 8 height 8
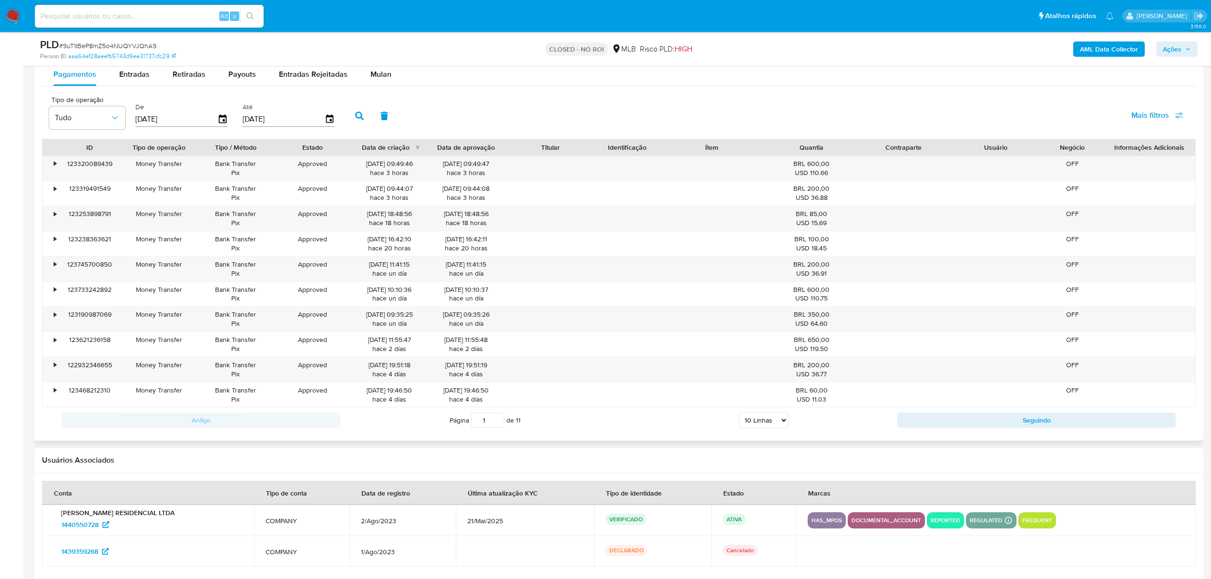
scroll to position [1017, 0]
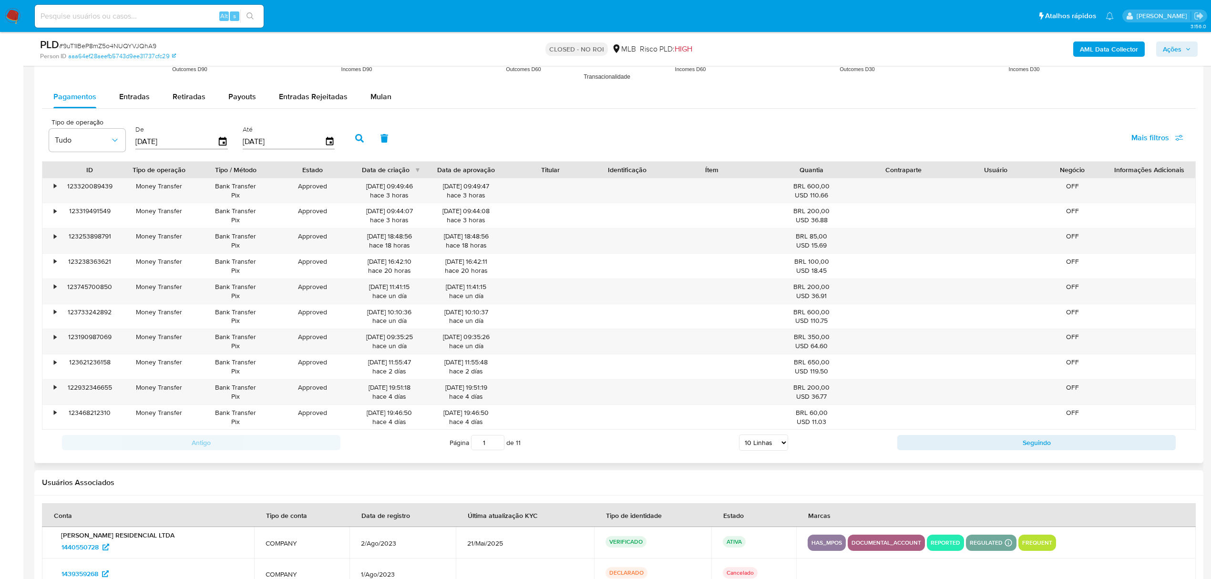
click at [382, 109] on div "Pagamentos Entradas Retiradas Payouts Entradas Rejeitadas Mulan" at bounding box center [618, 96] width 1153 height 23
click at [380, 100] on span "Mulan" at bounding box center [380, 96] width 21 height 11
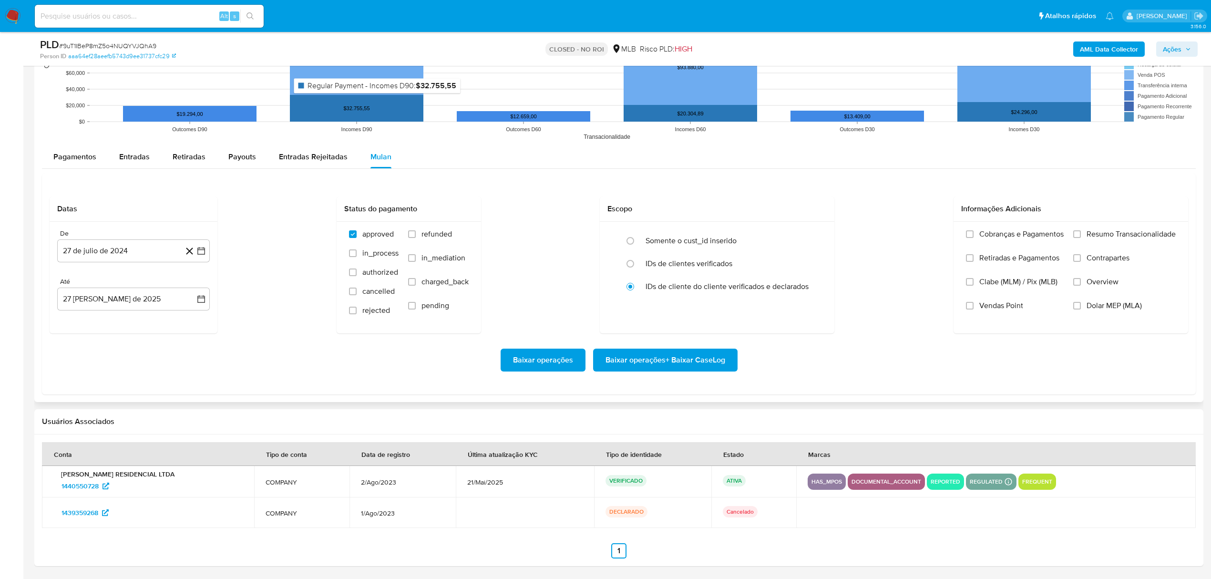
scroll to position [959, 0]
click at [126, 250] on button "27 de julio de 2024" at bounding box center [133, 250] width 153 height 23
click at [142, 288] on span "julio 2024" at bounding box center [129, 285] width 36 height 10
click at [190, 288] on icon "Año siguiente" at bounding box center [190, 284] width 11 height 11
click at [167, 321] on button "mar" at bounding box center [173, 319] width 27 height 15
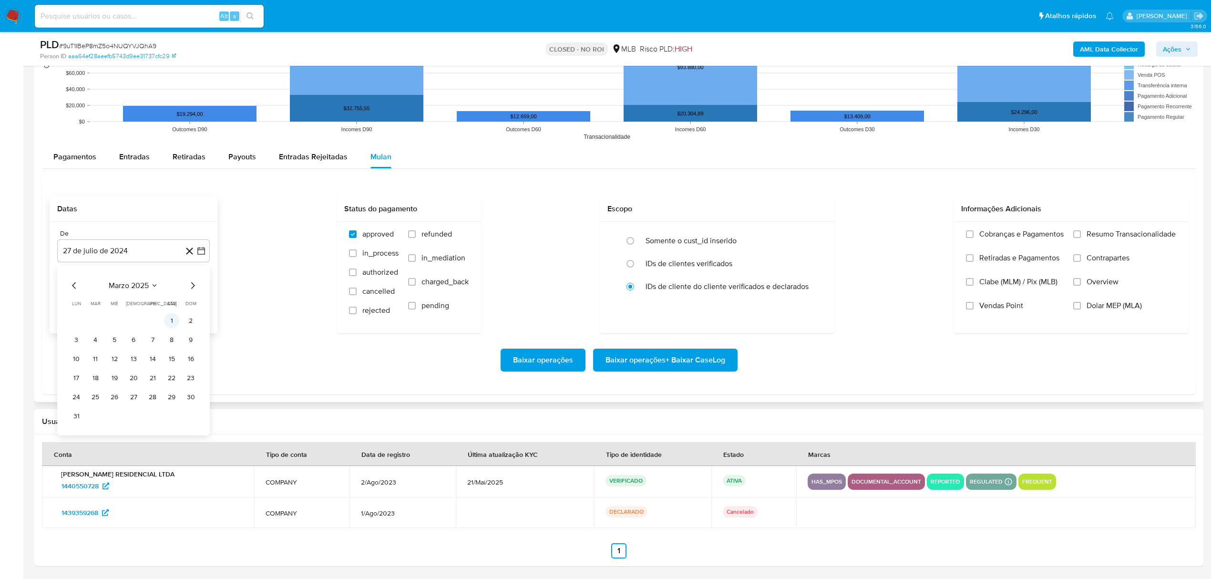
click at [168, 317] on button "1" at bounding box center [171, 320] width 15 height 15
click at [122, 303] on button "27 de agosto de 2025" at bounding box center [133, 298] width 153 height 23
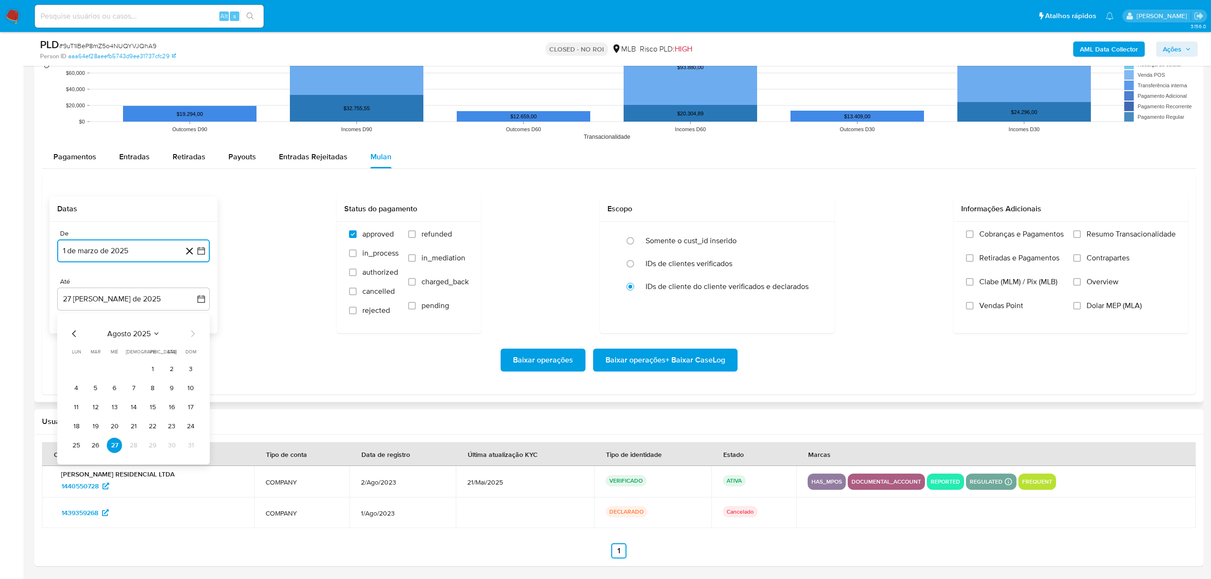
click at [151, 334] on button "agosto 2025" at bounding box center [133, 333] width 53 height 10
click at [137, 394] on span "may" at bounding box center [132, 395] width 12 height 8
click at [174, 445] on button "31" at bounding box center [171, 444] width 15 height 15
click at [255, 366] on div "Baixar operações Baixar operações + Baixar CaseLog" at bounding box center [619, 359] width 1138 height 23
click at [1112, 235] on span "Resumo Transacionalidade" at bounding box center [1130, 234] width 89 height 10
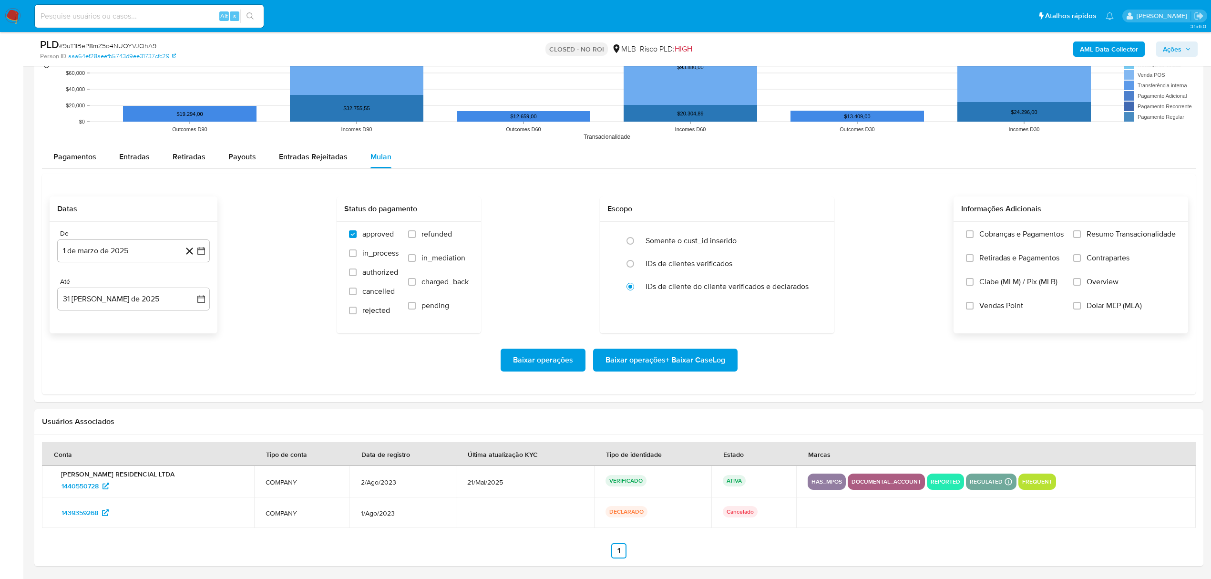
click at [1080, 235] on input "Resumo Transacionalidade" at bounding box center [1077, 234] width 8 height 8
click at [991, 305] on span "Vendas Point" at bounding box center [1001, 306] width 44 height 10
click at [973, 305] on input "Vendas Point" at bounding box center [970, 306] width 8 height 8
click at [653, 360] on span "Baixar operações + Baixar CaseLog" at bounding box center [665, 359] width 120 height 21
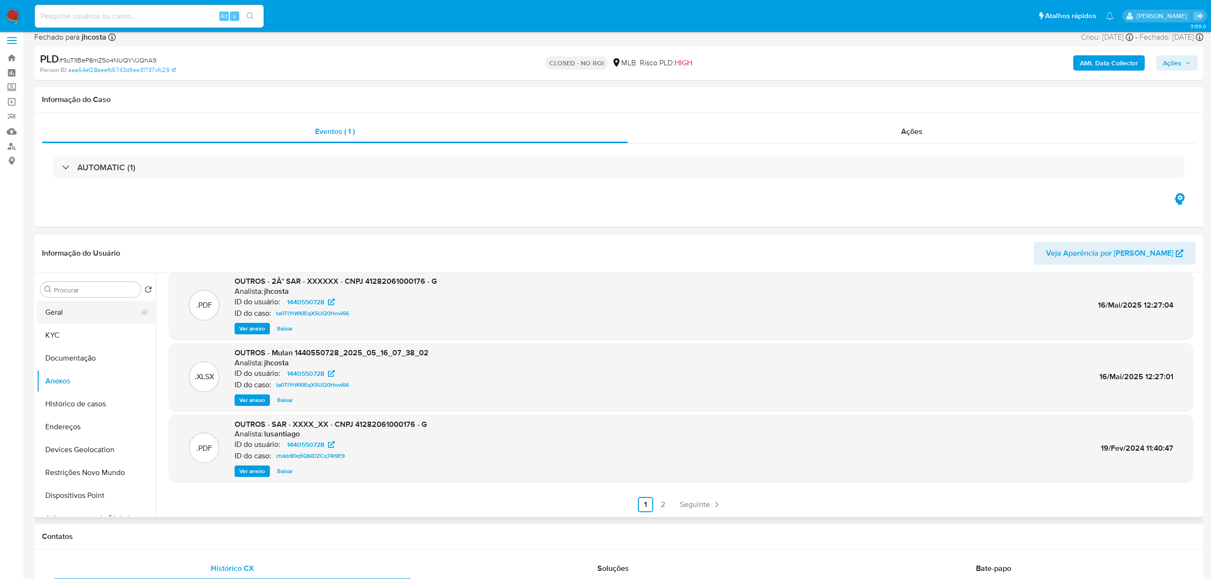
scroll to position [1, 0]
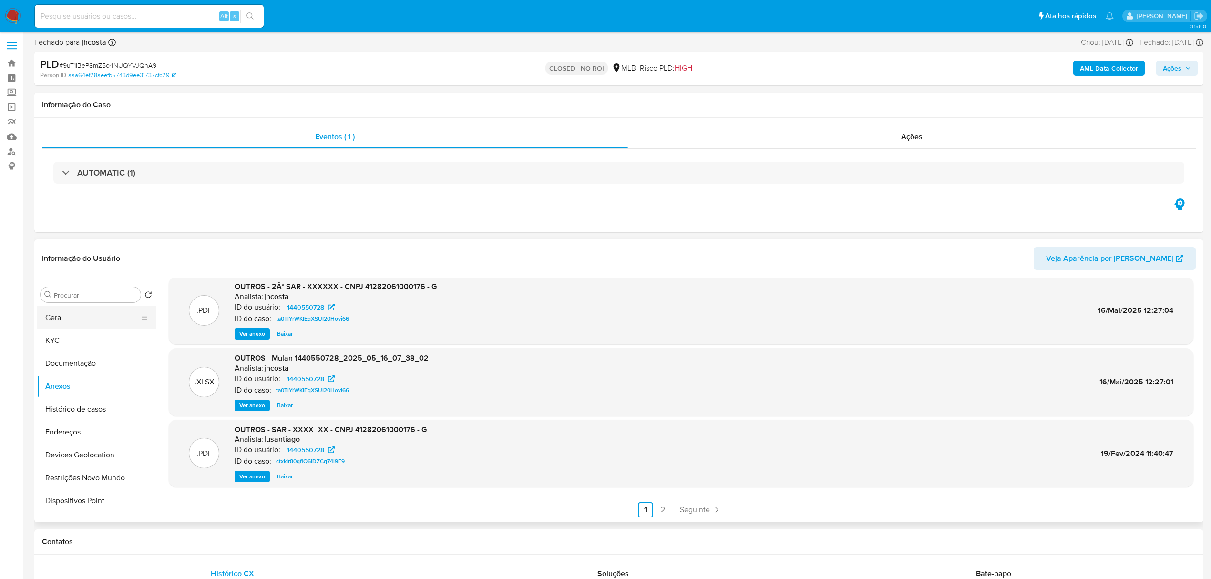
click at [69, 316] on button "Geral" at bounding box center [93, 317] width 112 height 23
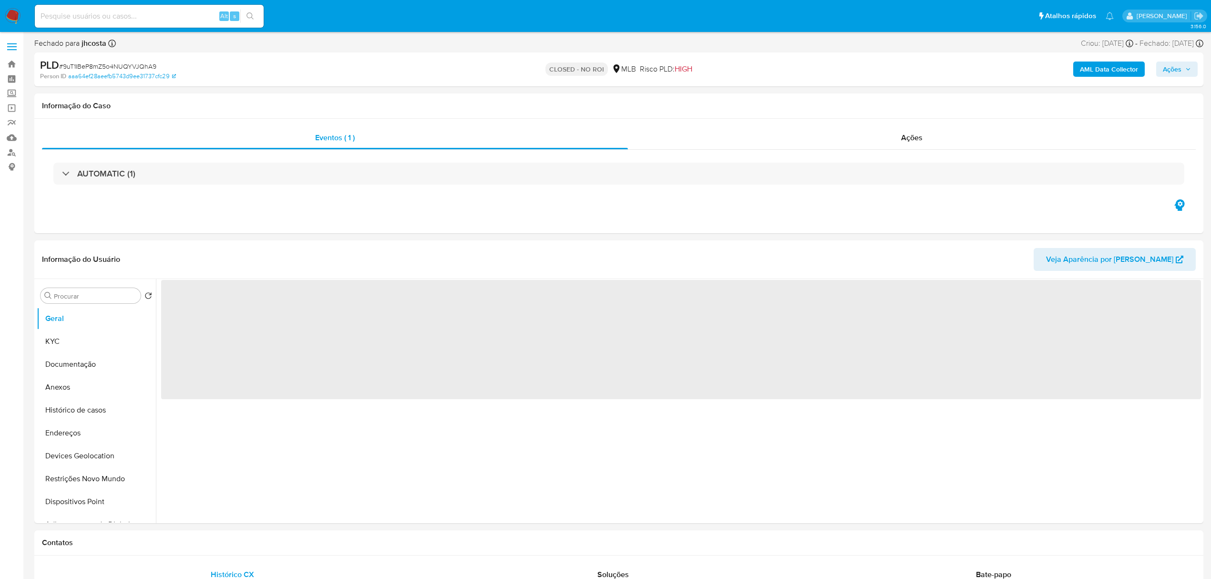
scroll to position [0, 0]
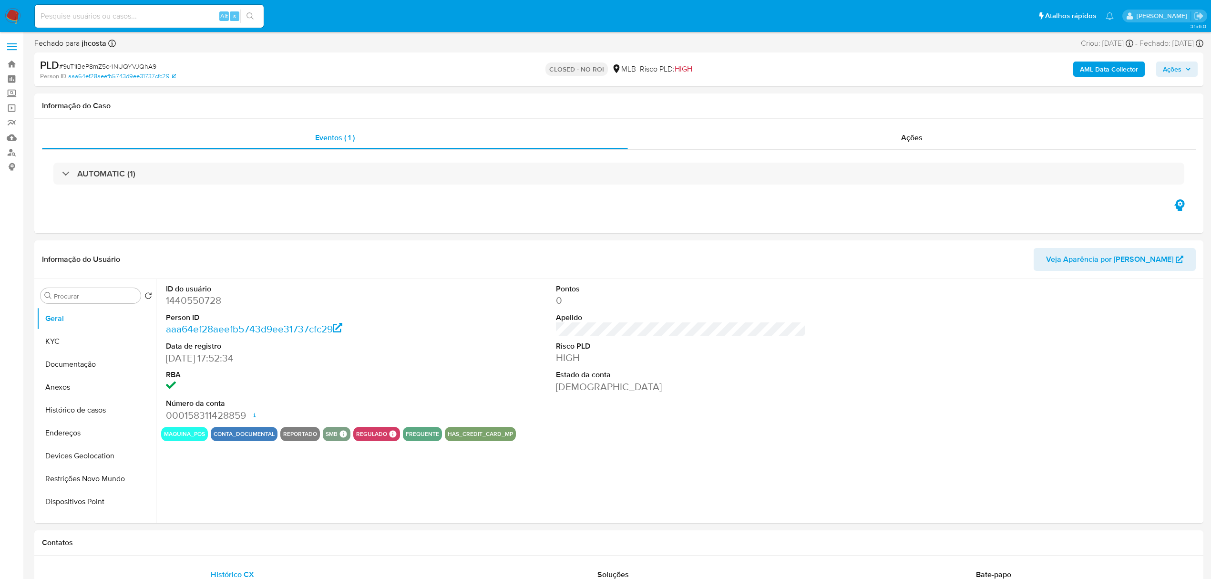
click at [206, 303] on dd "1440550728" at bounding box center [291, 300] width 250 height 13
copy dd "1440550728"
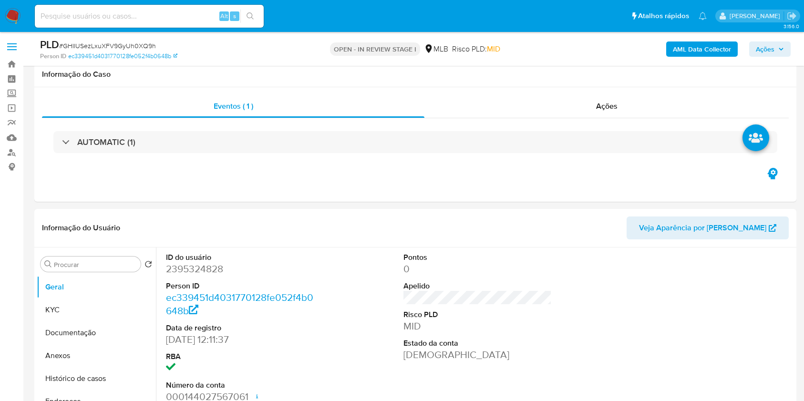
scroll to position [960, 0]
